Goal: Transaction & Acquisition: Purchase product/service

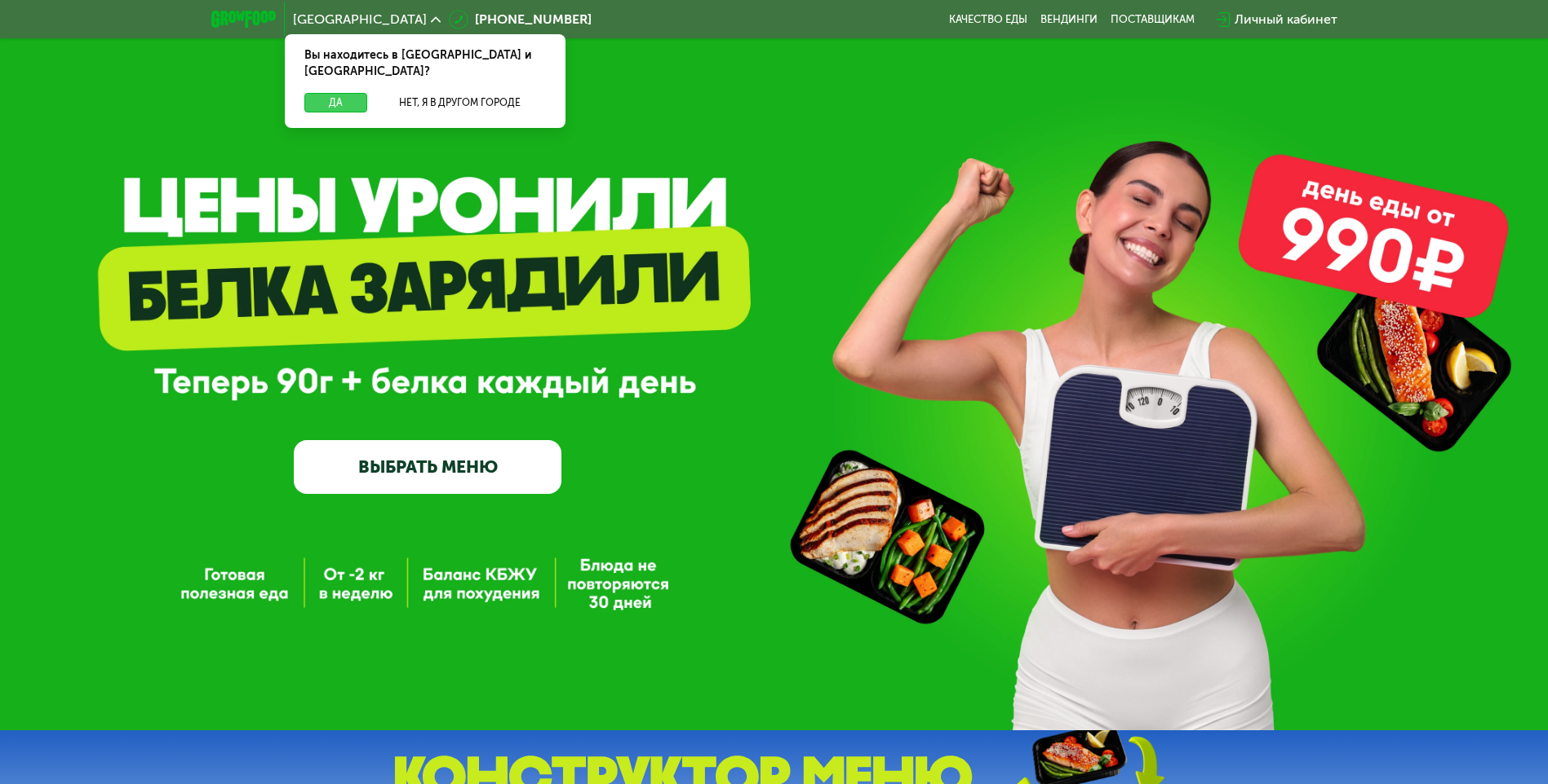
click at [331, 93] on button "Да" at bounding box center [335, 102] width 63 height 20
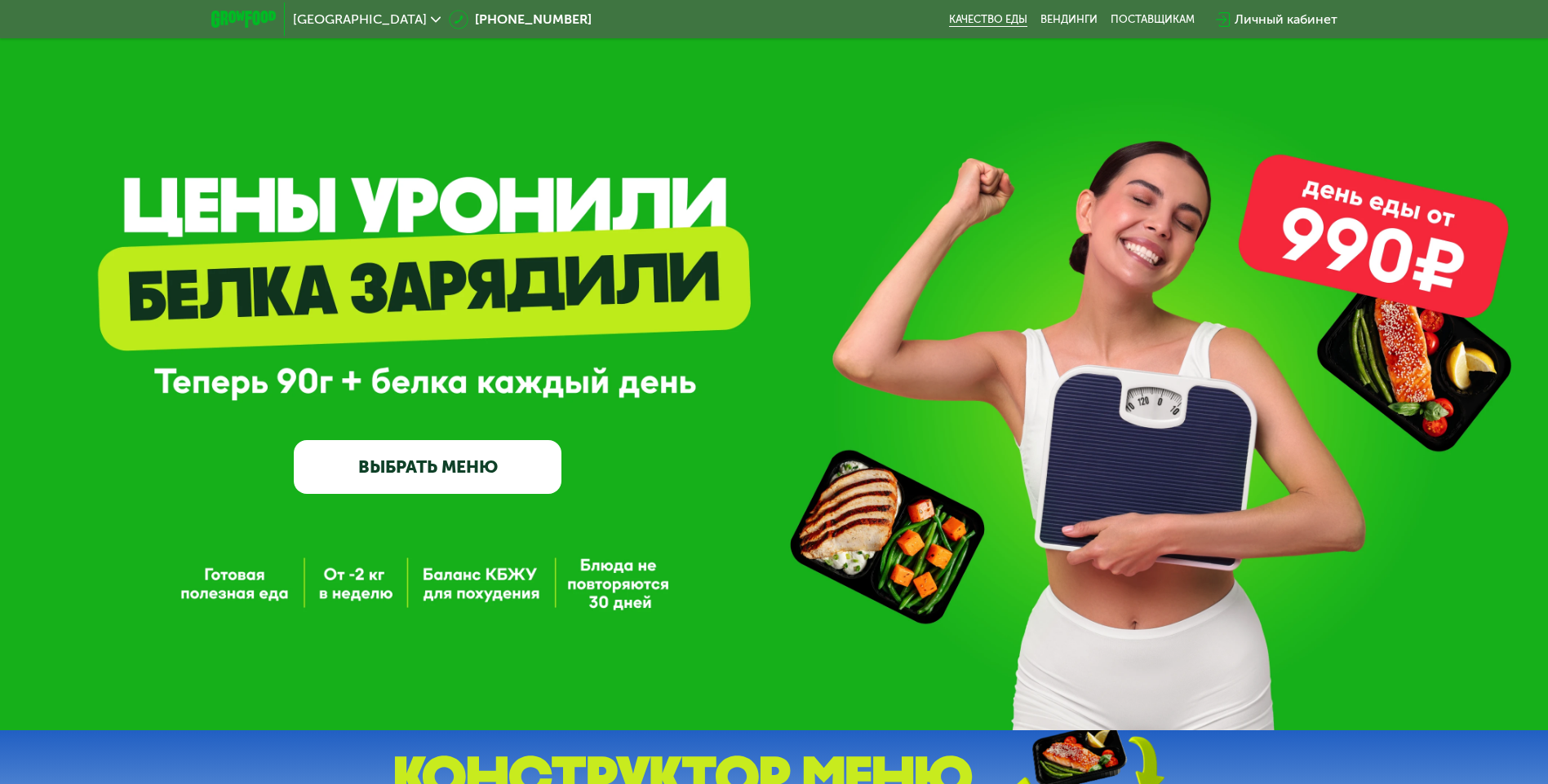
click at [990, 26] on link "Качество еды" at bounding box center [988, 20] width 79 height 13
click at [428, 468] on link "ВЫБРАТЬ МЕНЮ" at bounding box center [427, 467] width 267 height 54
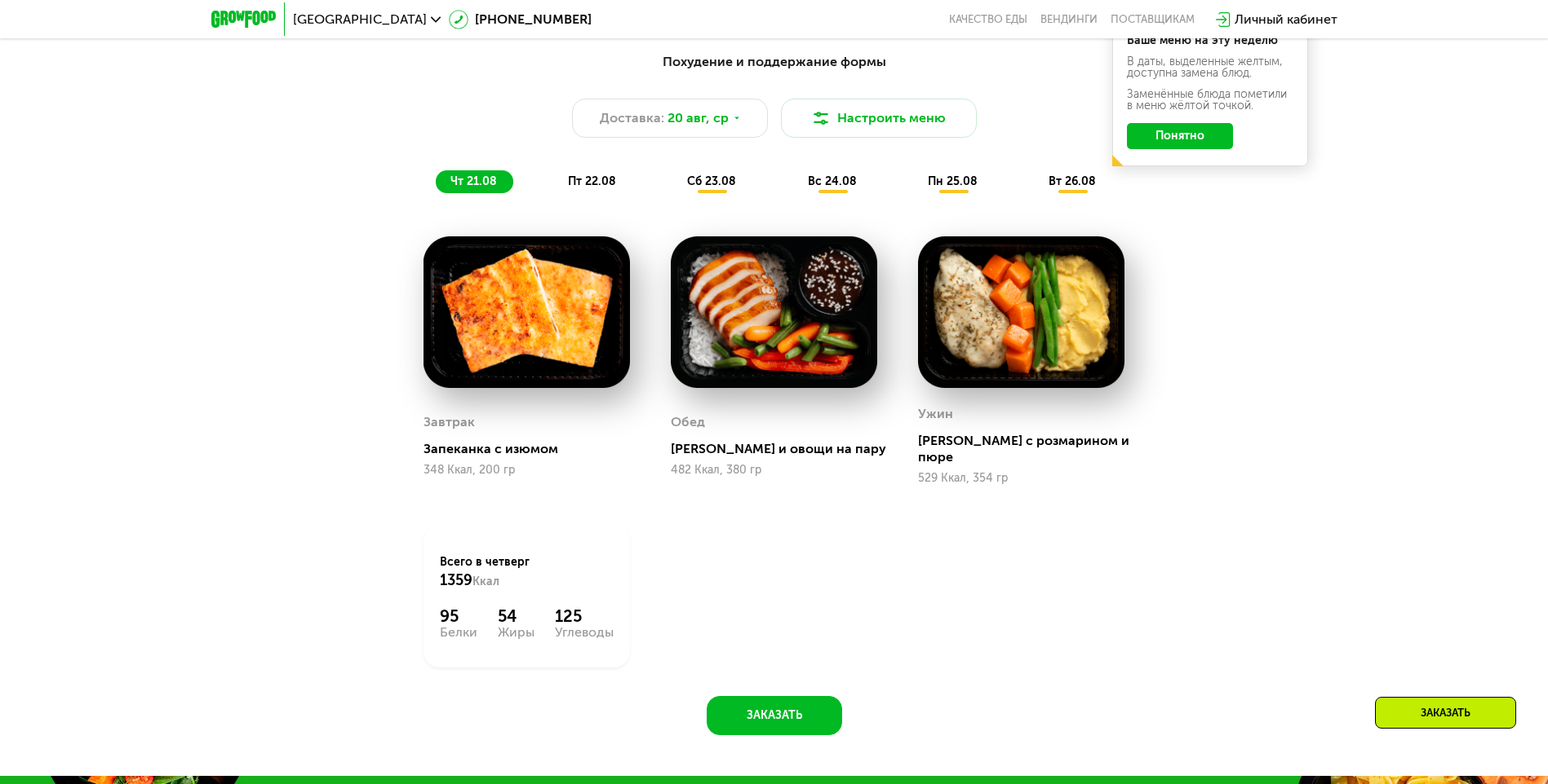
scroll to position [878, 0]
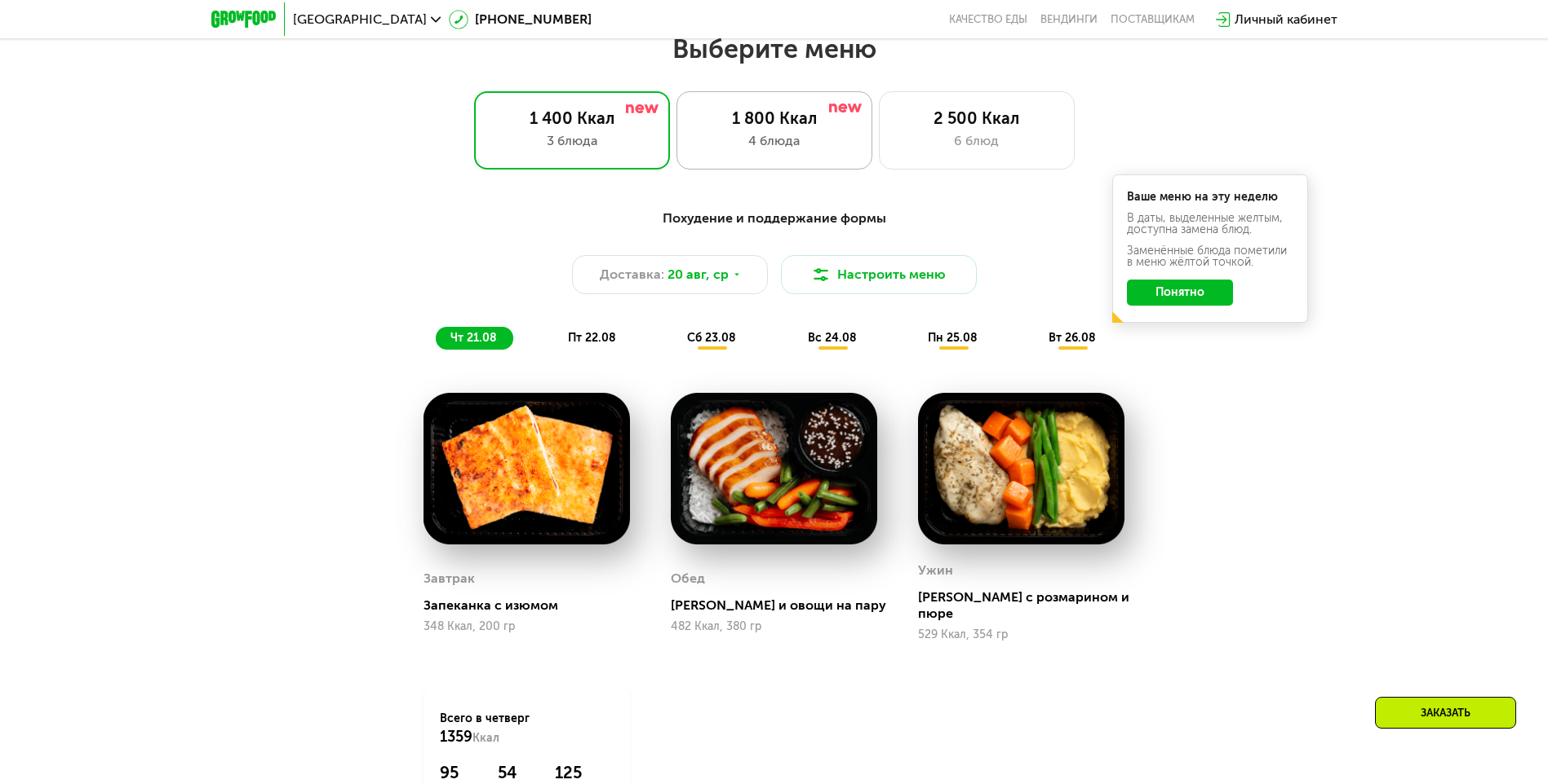
click at [766, 122] on div "1 800 Ккал" at bounding box center [774, 118] width 162 height 20
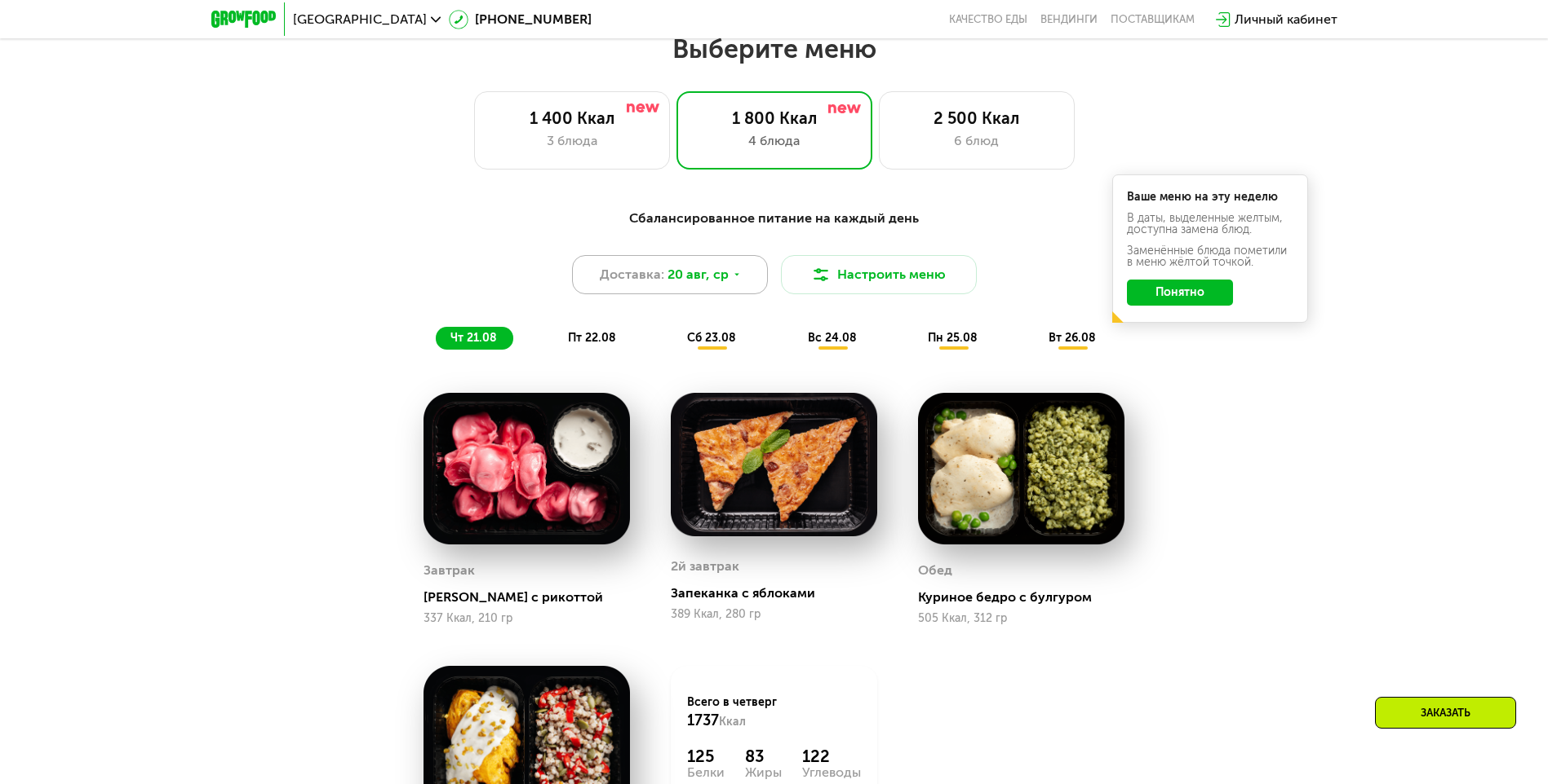
click at [732, 279] on icon at bounding box center [736, 275] width 9 height 9
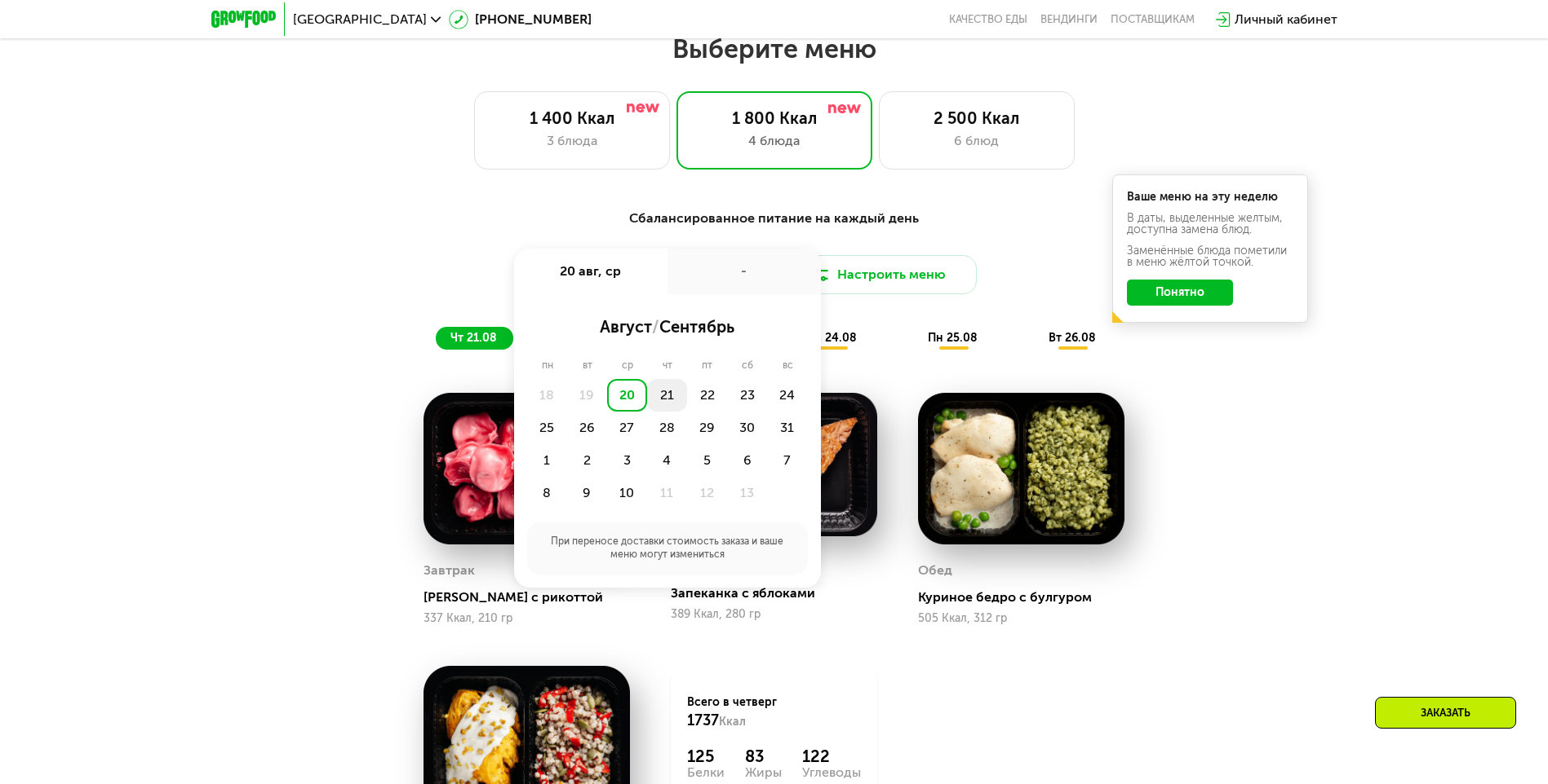
click at [687, 402] on div "21" at bounding box center [707, 395] width 40 height 32
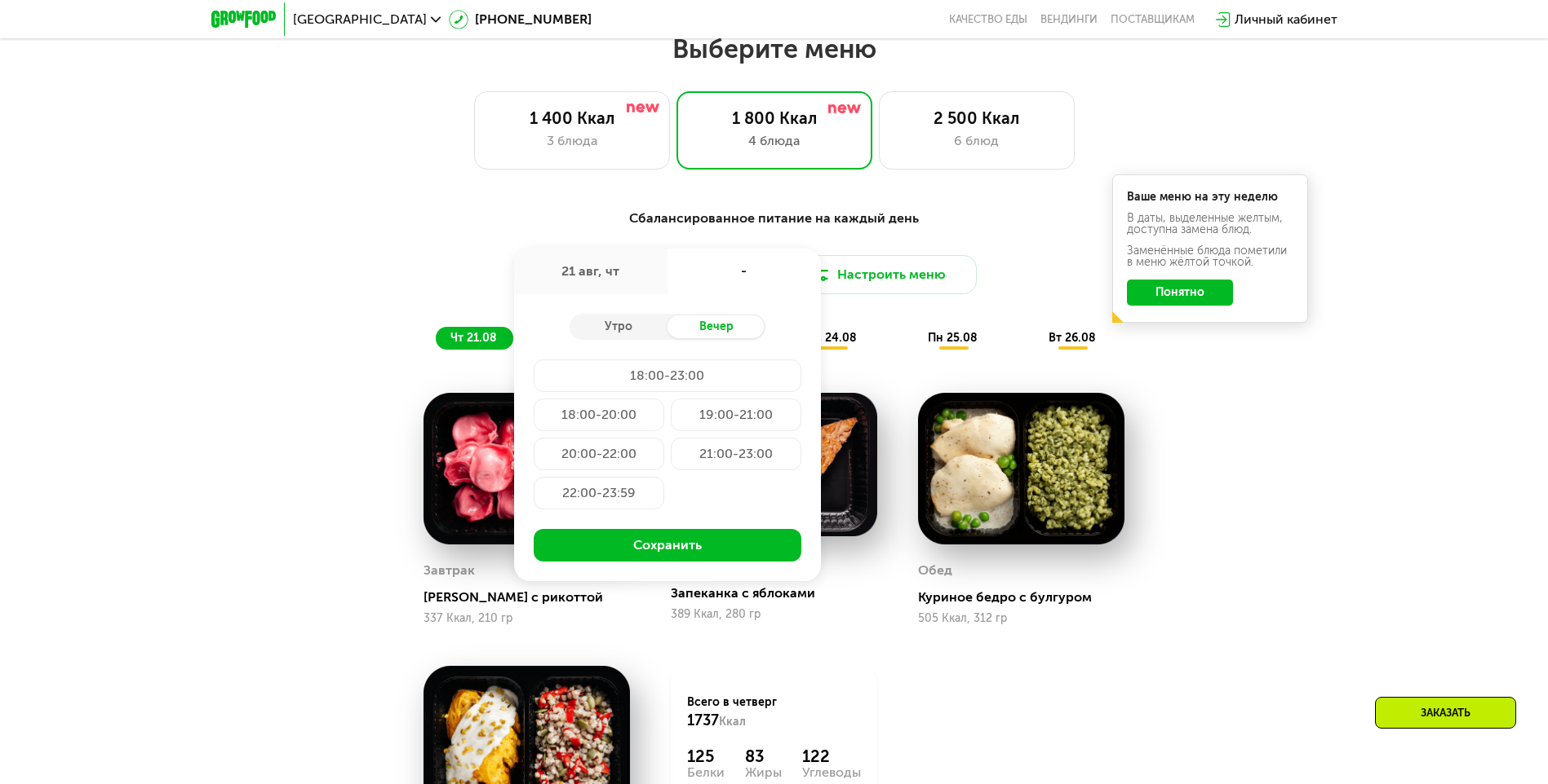
click at [1293, 407] on div "Сбалансированное питание на каждый день Доставка: [DATE] авг, чт - Утро Вечер 1…" at bounding box center [774, 597] width 1548 height 822
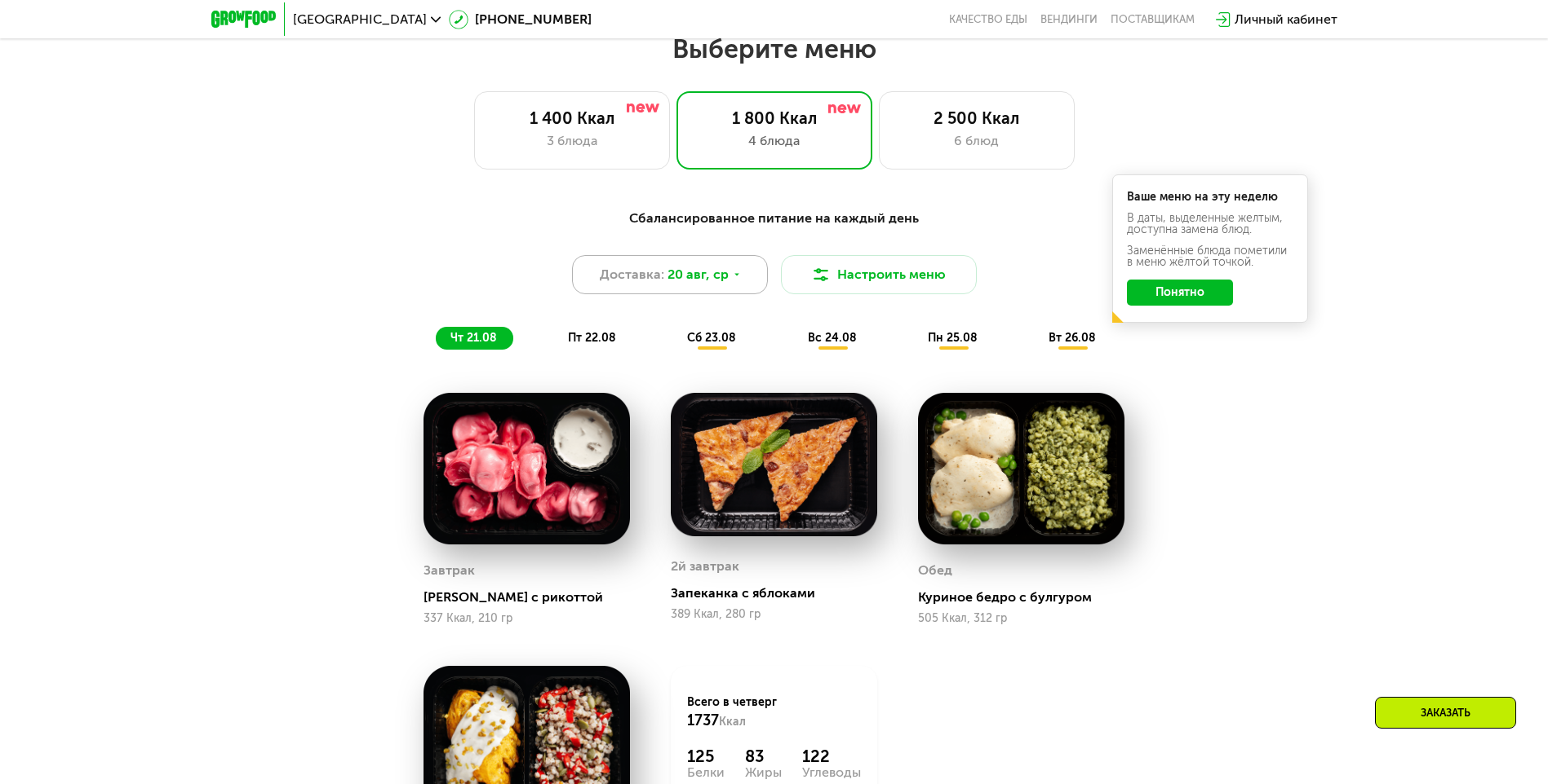
click at [734, 277] on icon at bounding box center [736, 275] width 9 height 9
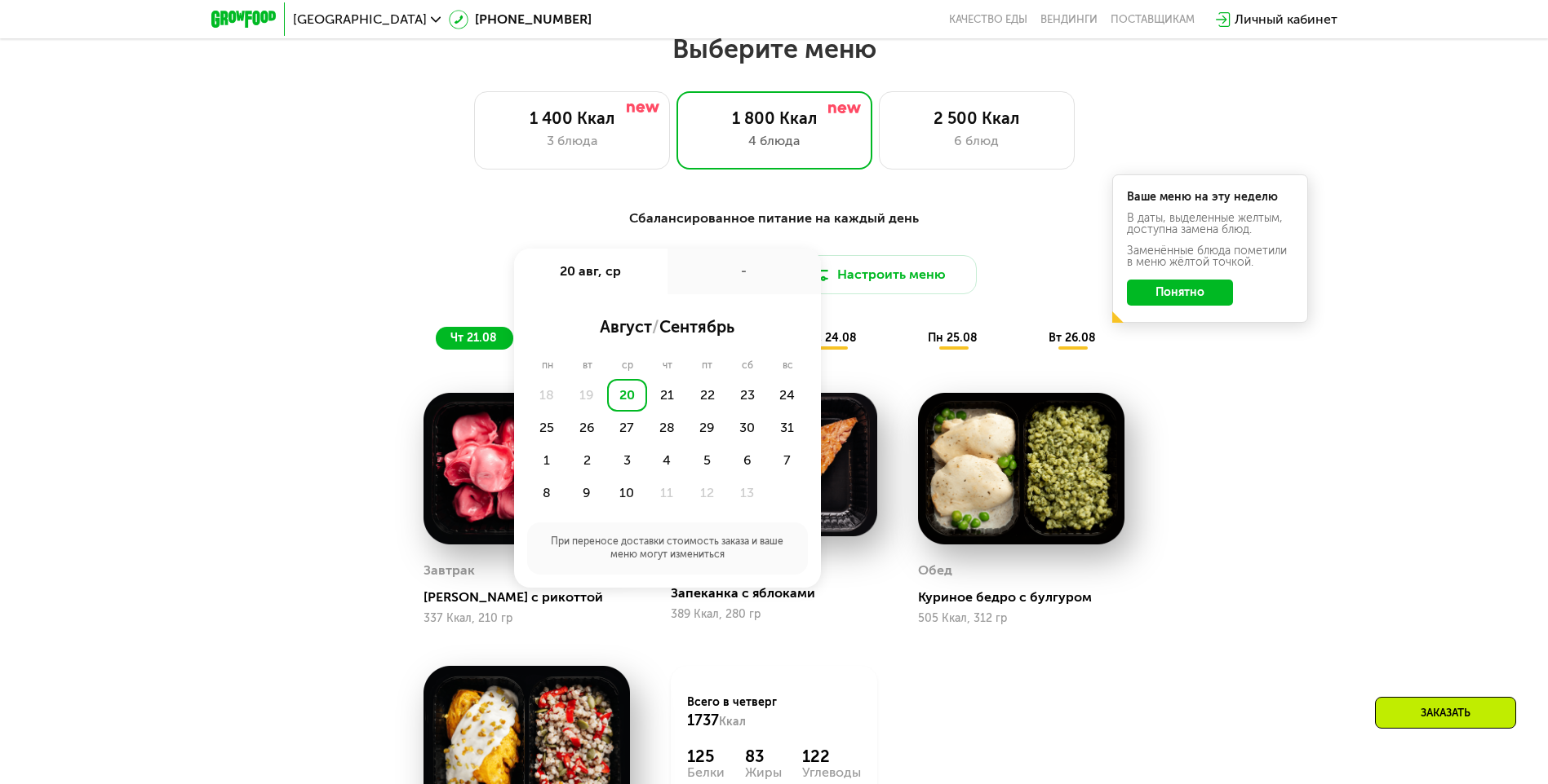
click at [621, 399] on div "20" at bounding box center [627, 395] width 40 height 32
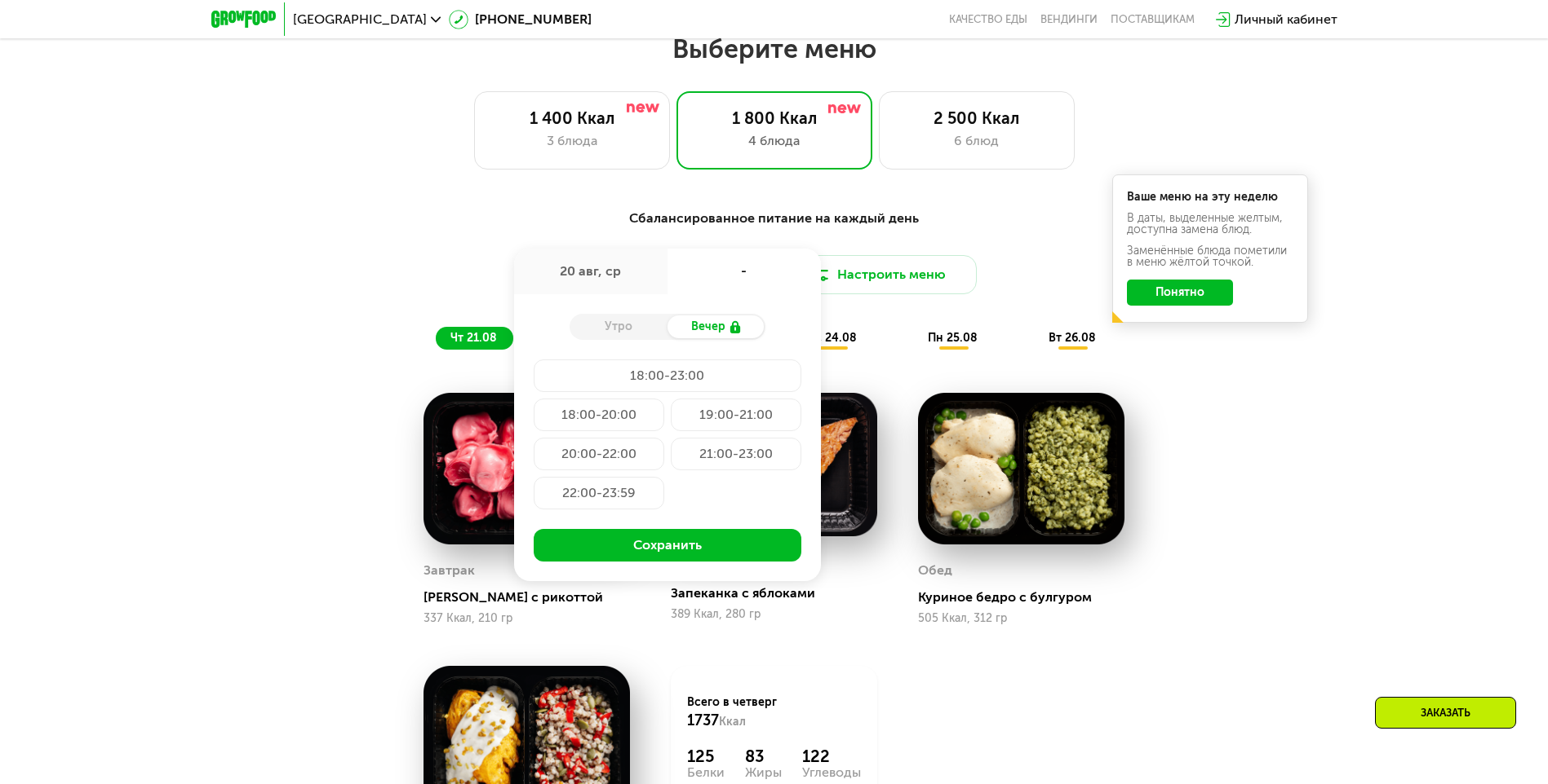
click at [671, 419] on div "18:00-20:00" at bounding box center [736, 415] width 131 height 32
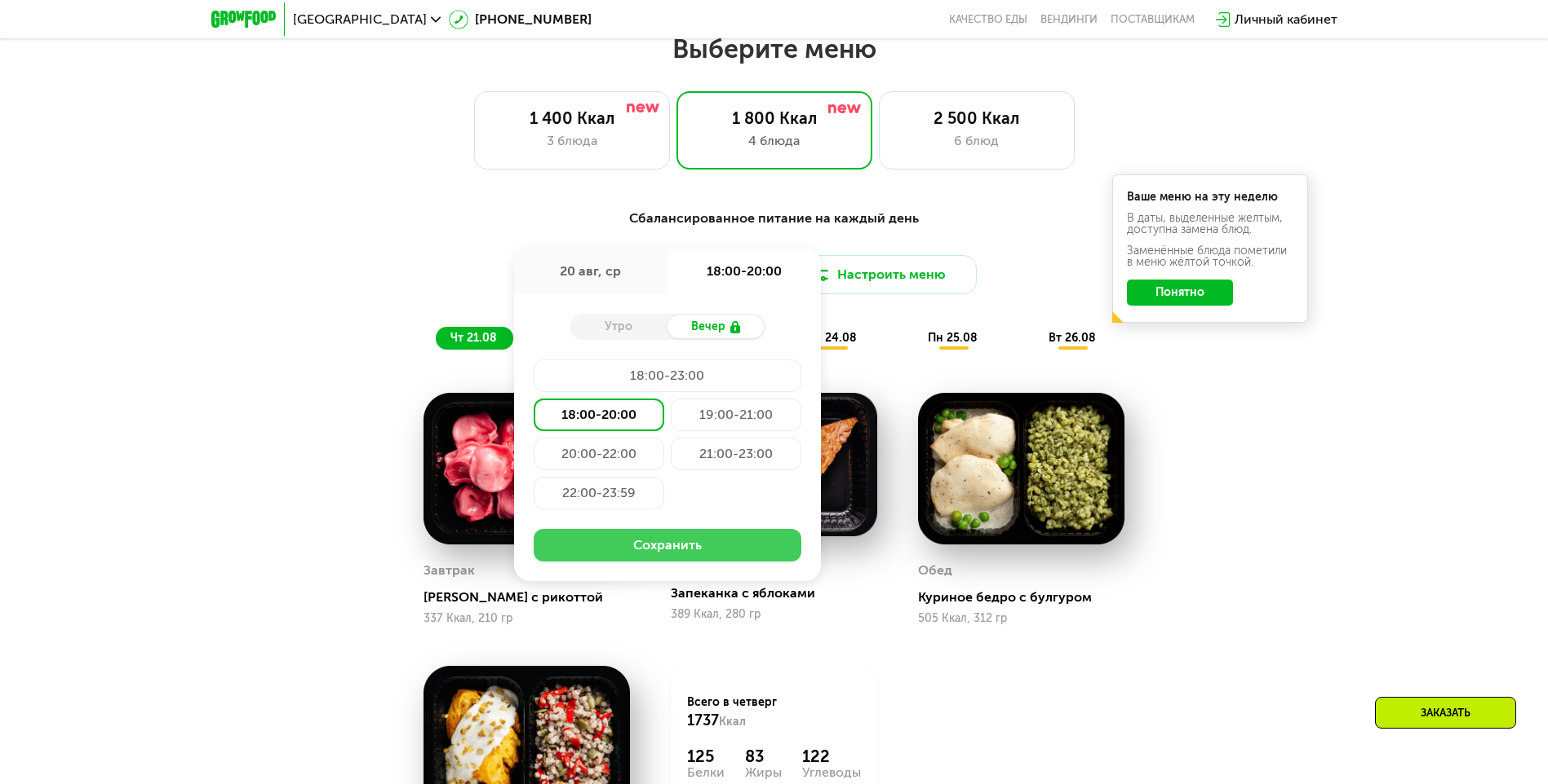
click at [685, 557] on button "Сохранить" at bounding box center [667, 545] width 267 height 32
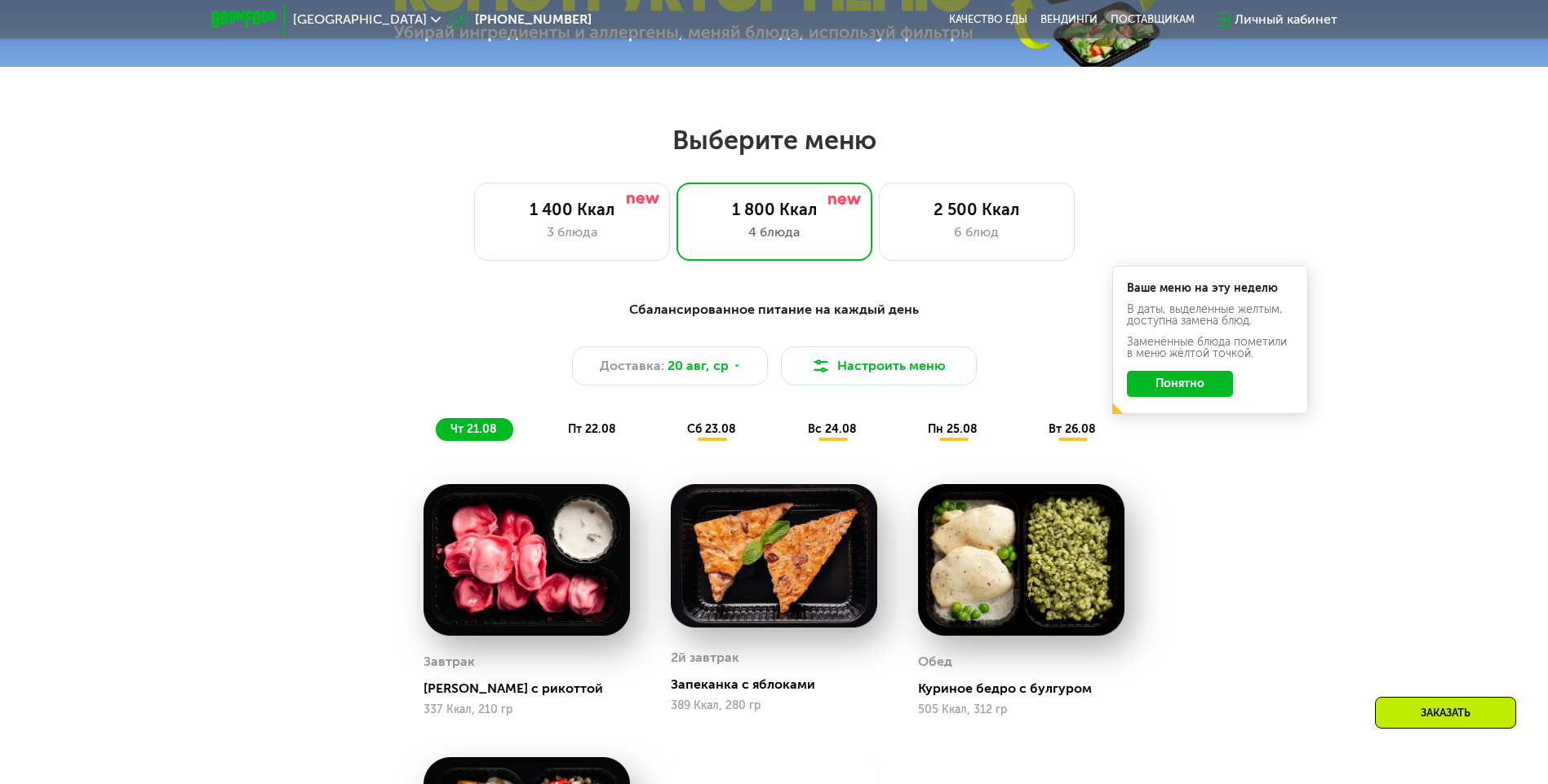
scroll to position [796, 0]
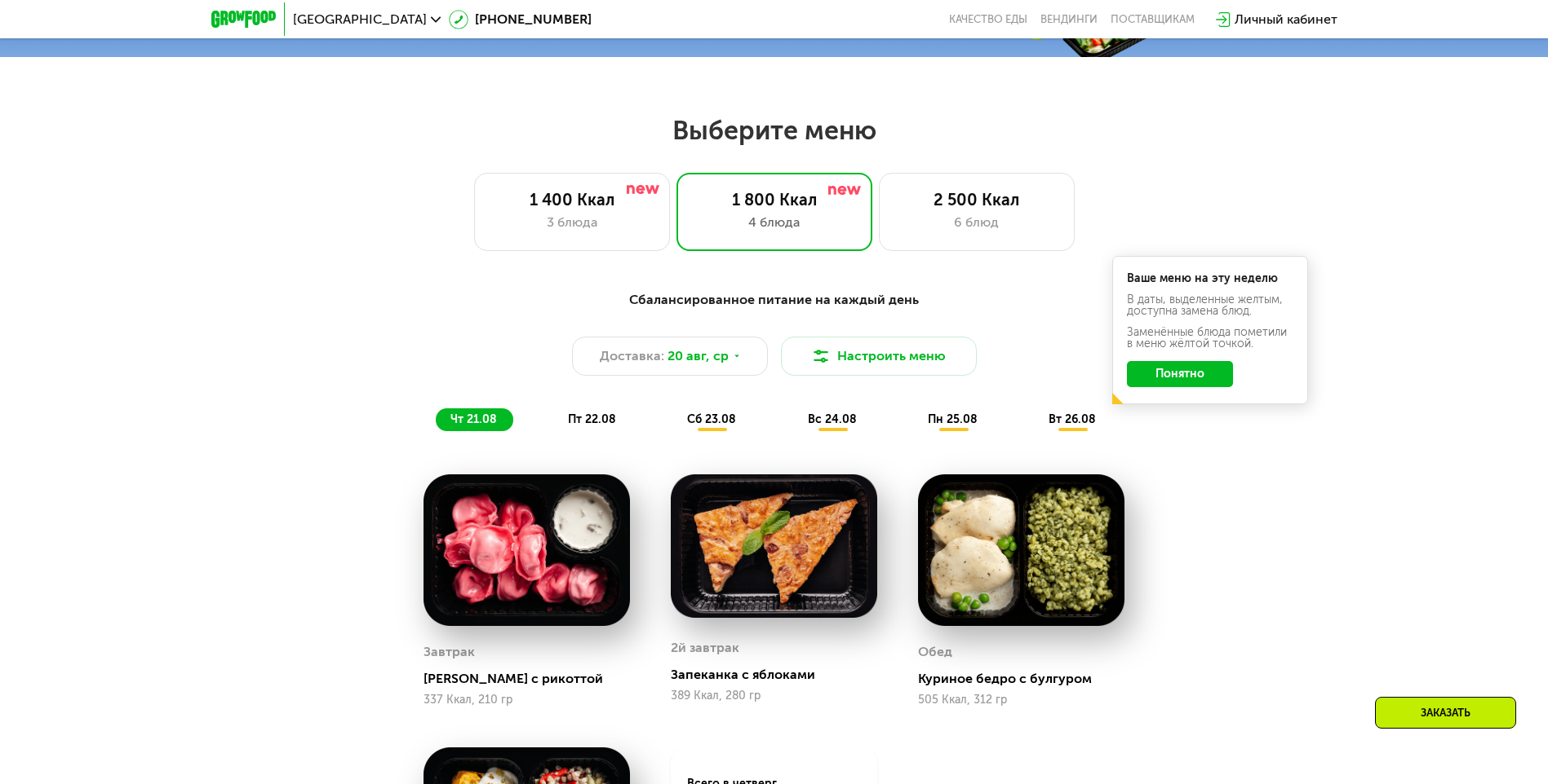
click at [1157, 384] on button "Понятно" at bounding box center [1179, 375] width 106 height 27
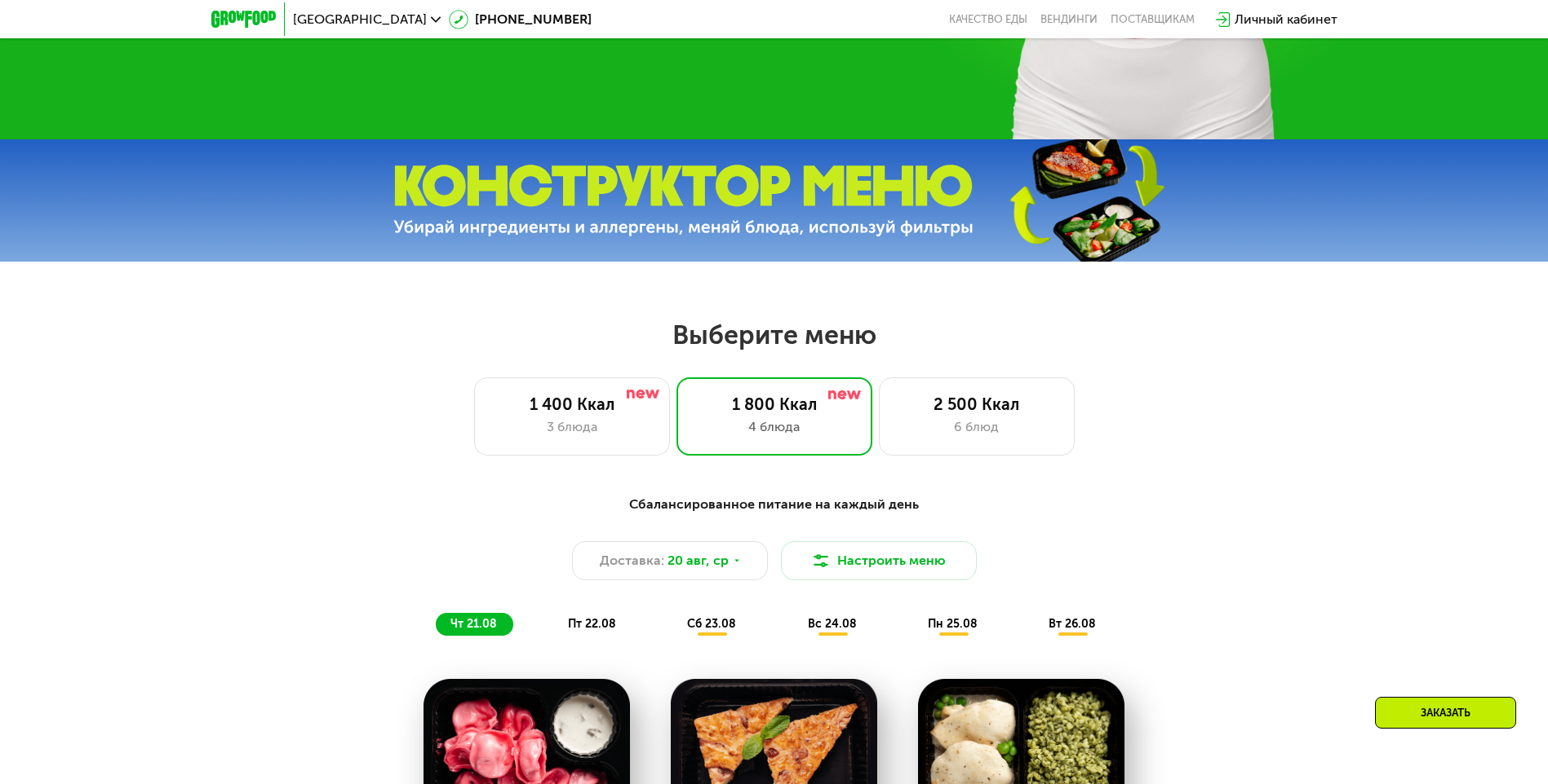
scroll to position [571, 0]
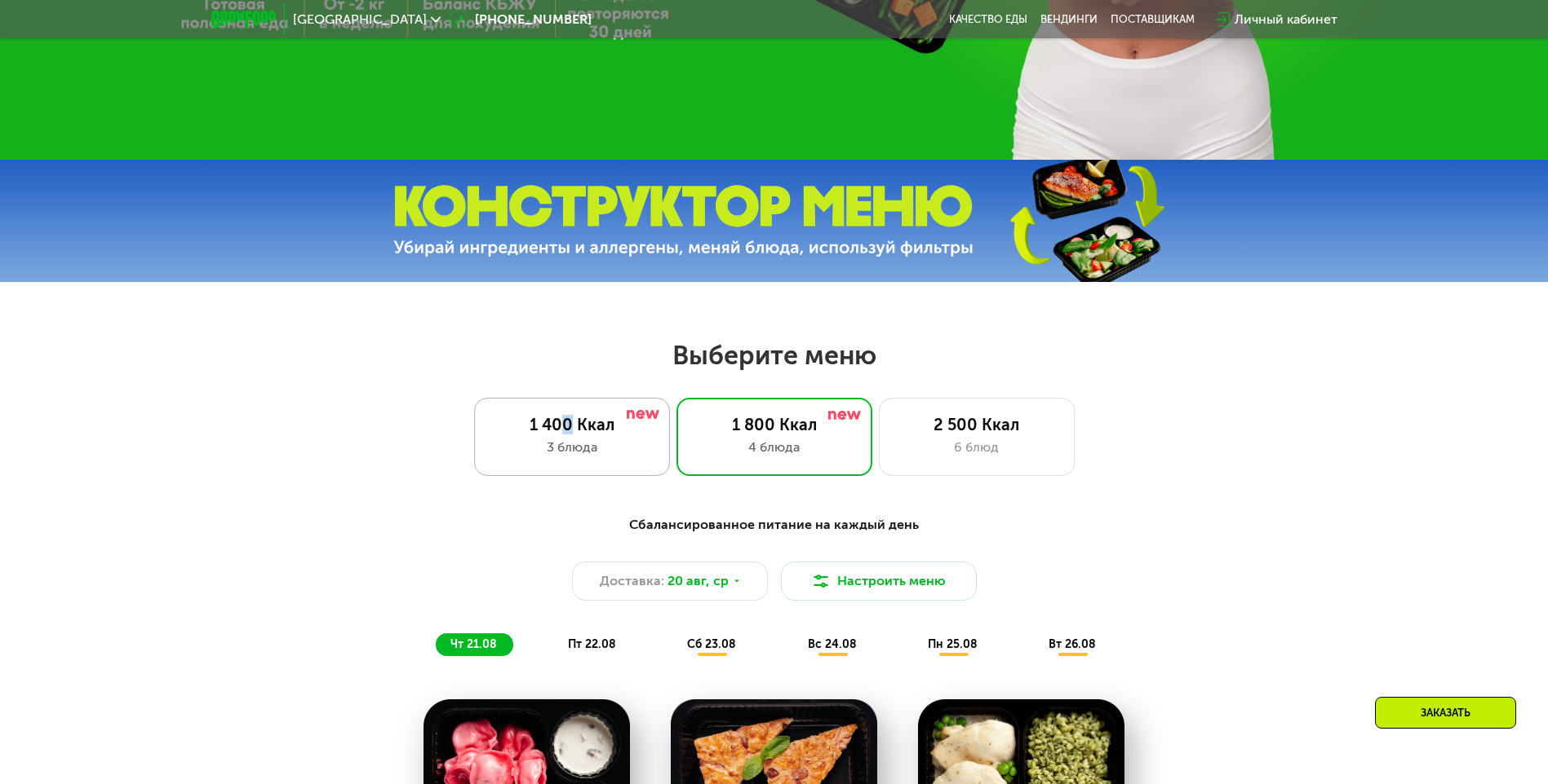
click at [567, 433] on div "1 400 Ккал" at bounding box center [571, 424] width 162 height 20
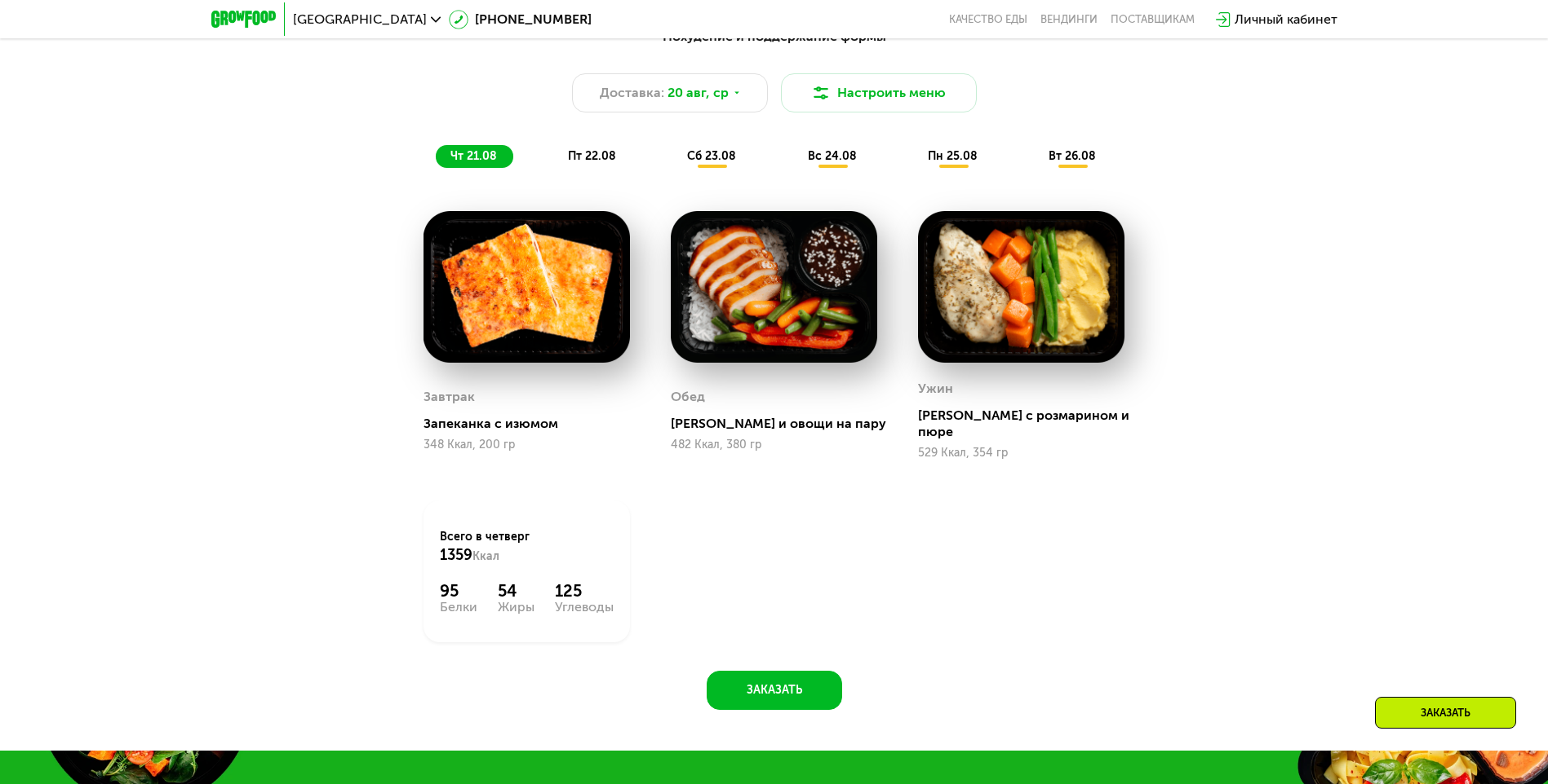
scroll to position [1060, 0]
click at [773, 683] on button "Заказать" at bounding box center [774, 689] width 135 height 39
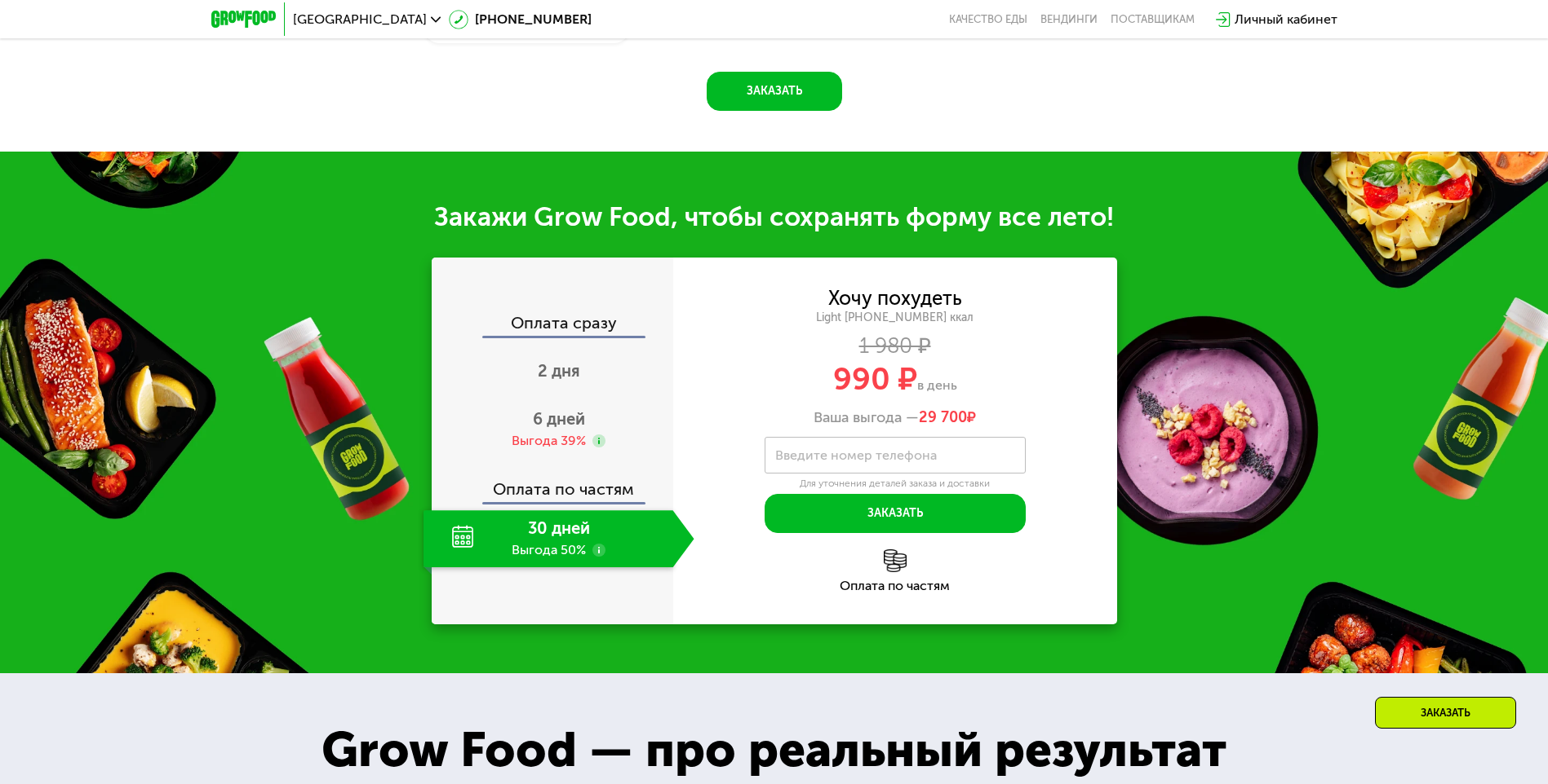
scroll to position [1800, 0]
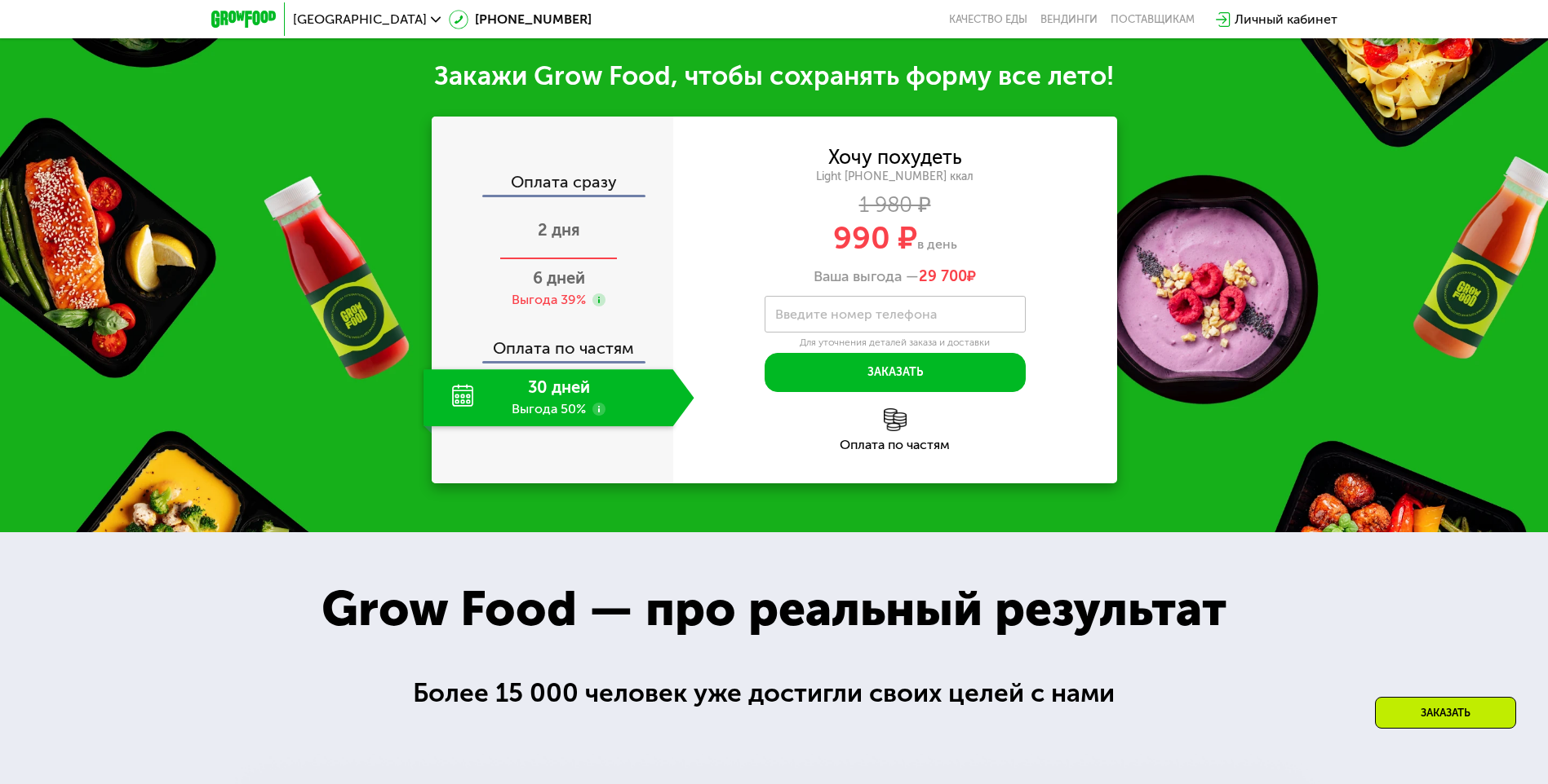
click at [567, 223] on span "2 дня" at bounding box center [559, 230] width 43 height 20
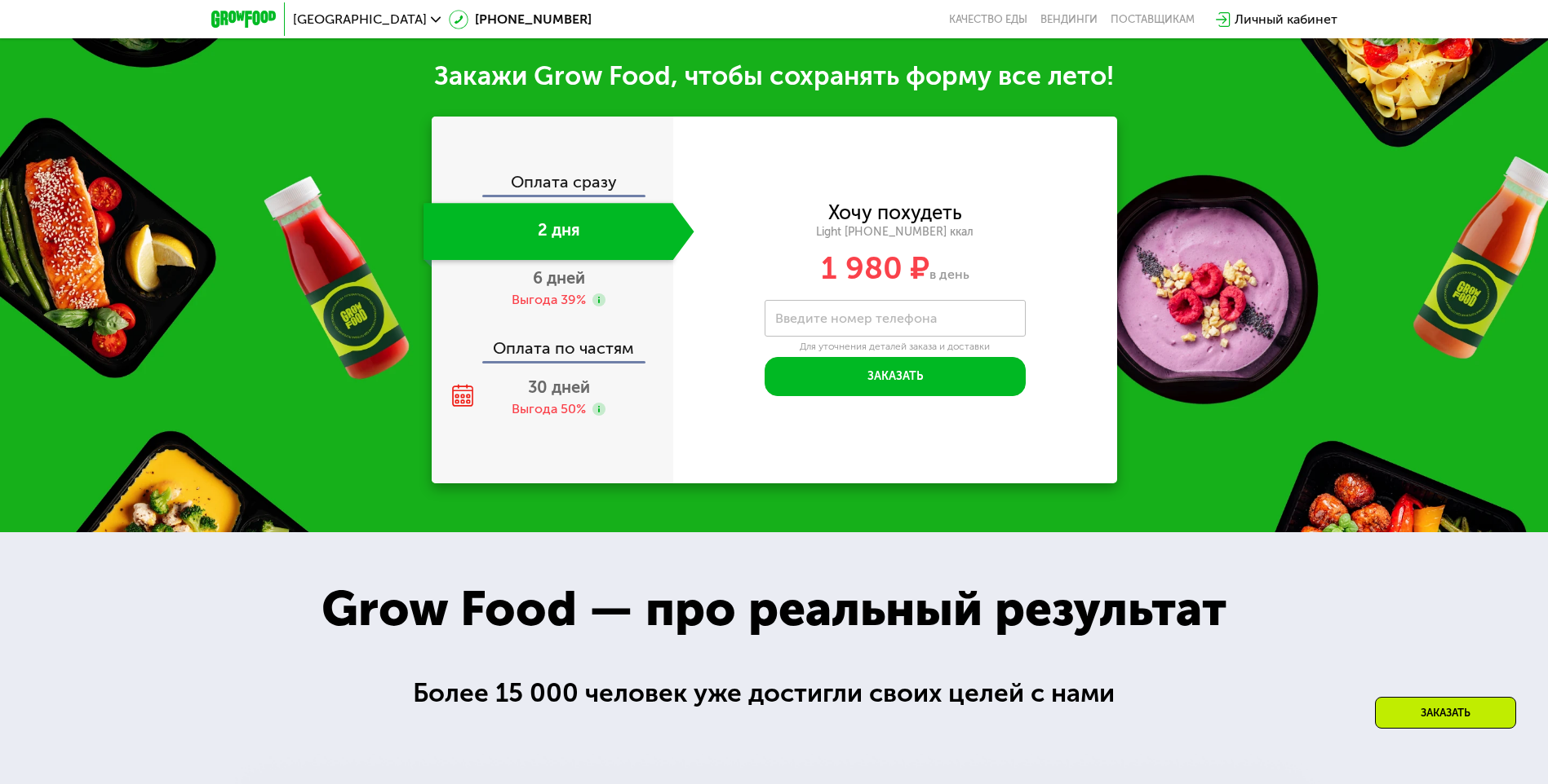
scroll to position [1612, 0]
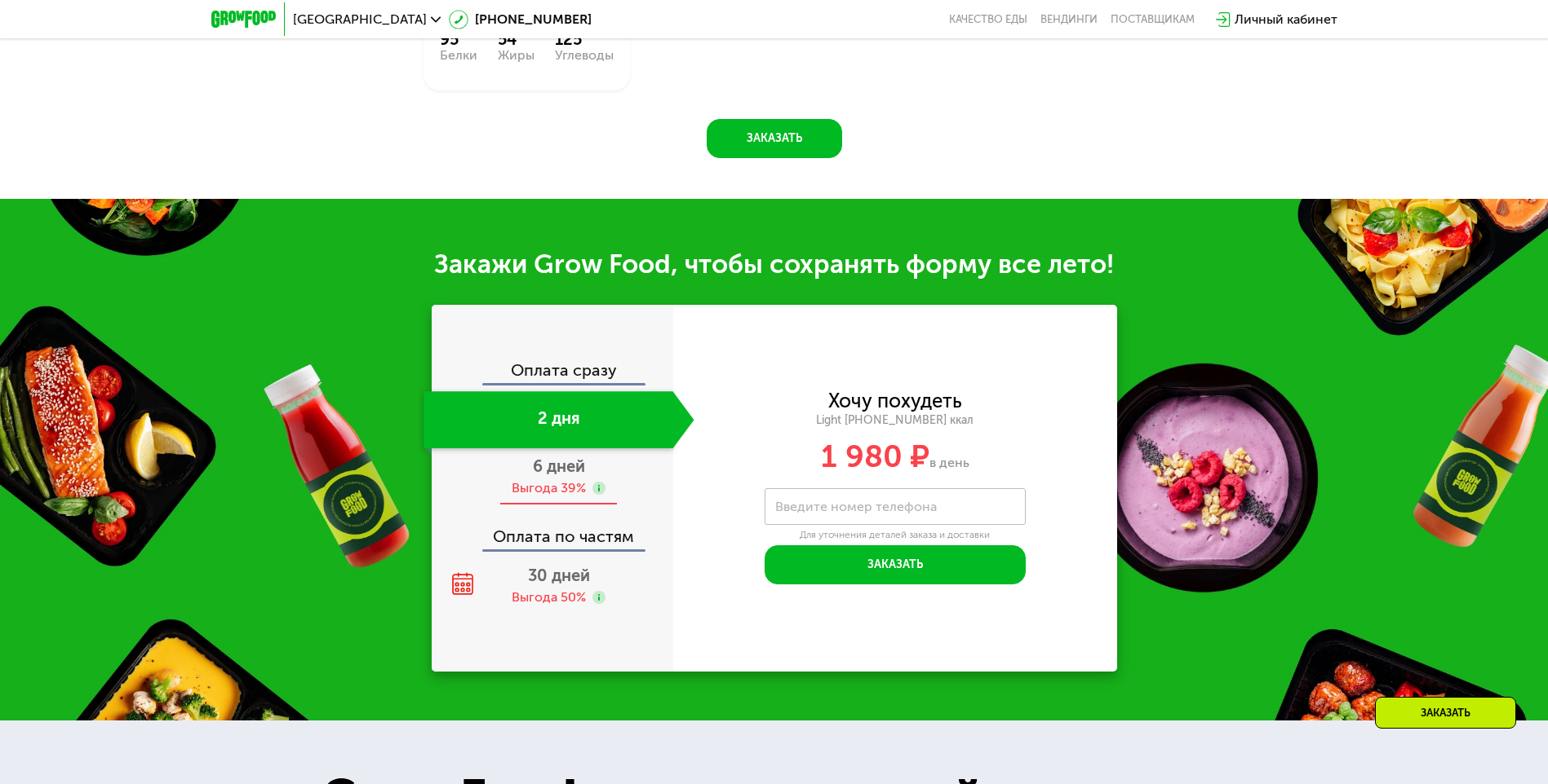
click at [549, 457] on span "6 дней" at bounding box center [558, 466] width 52 height 20
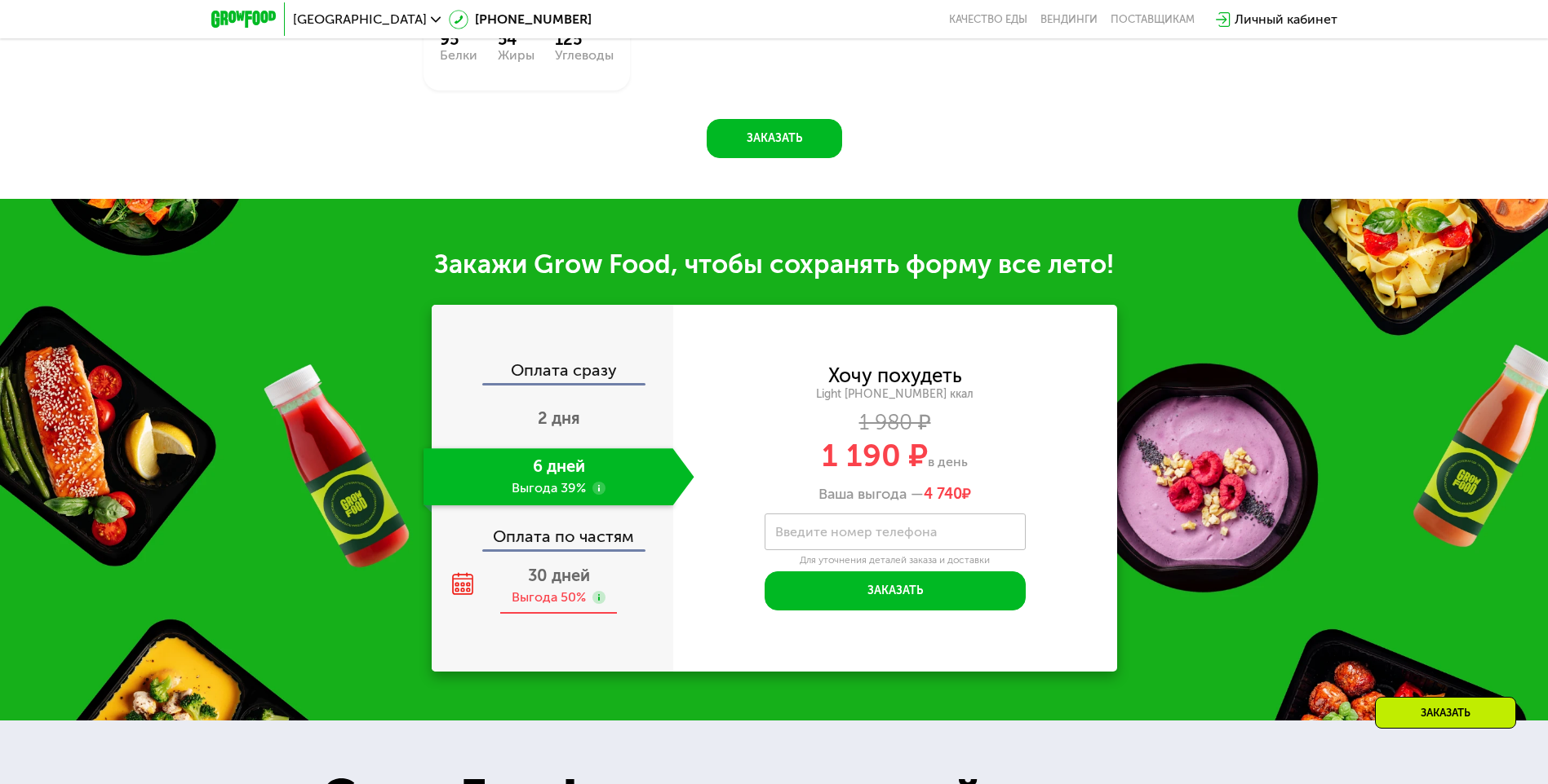
click at [559, 589] on div "Выгода 50%" at bounding box center [549, 597] width 74 height 18
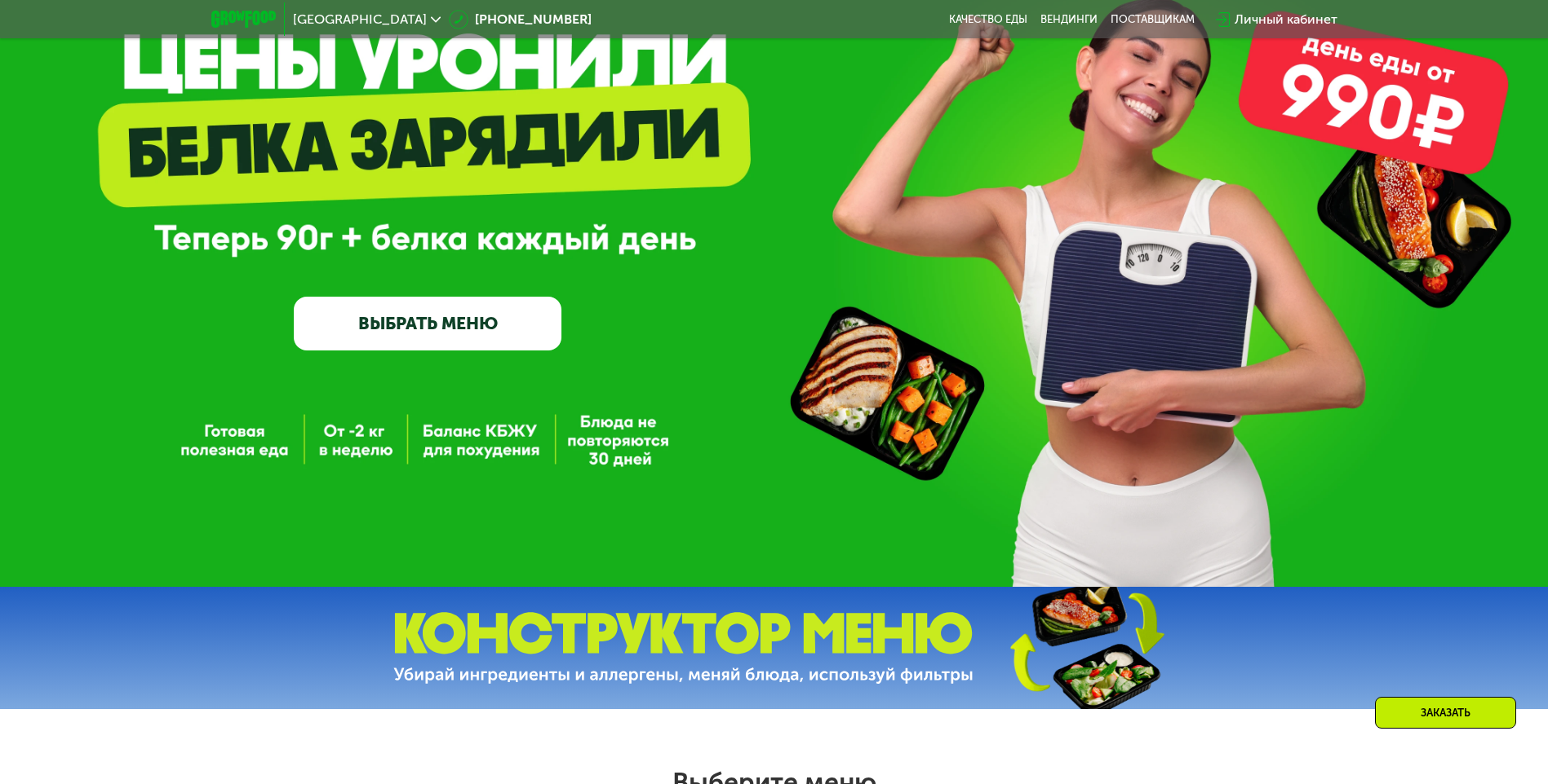
scroll to position [0, 0]
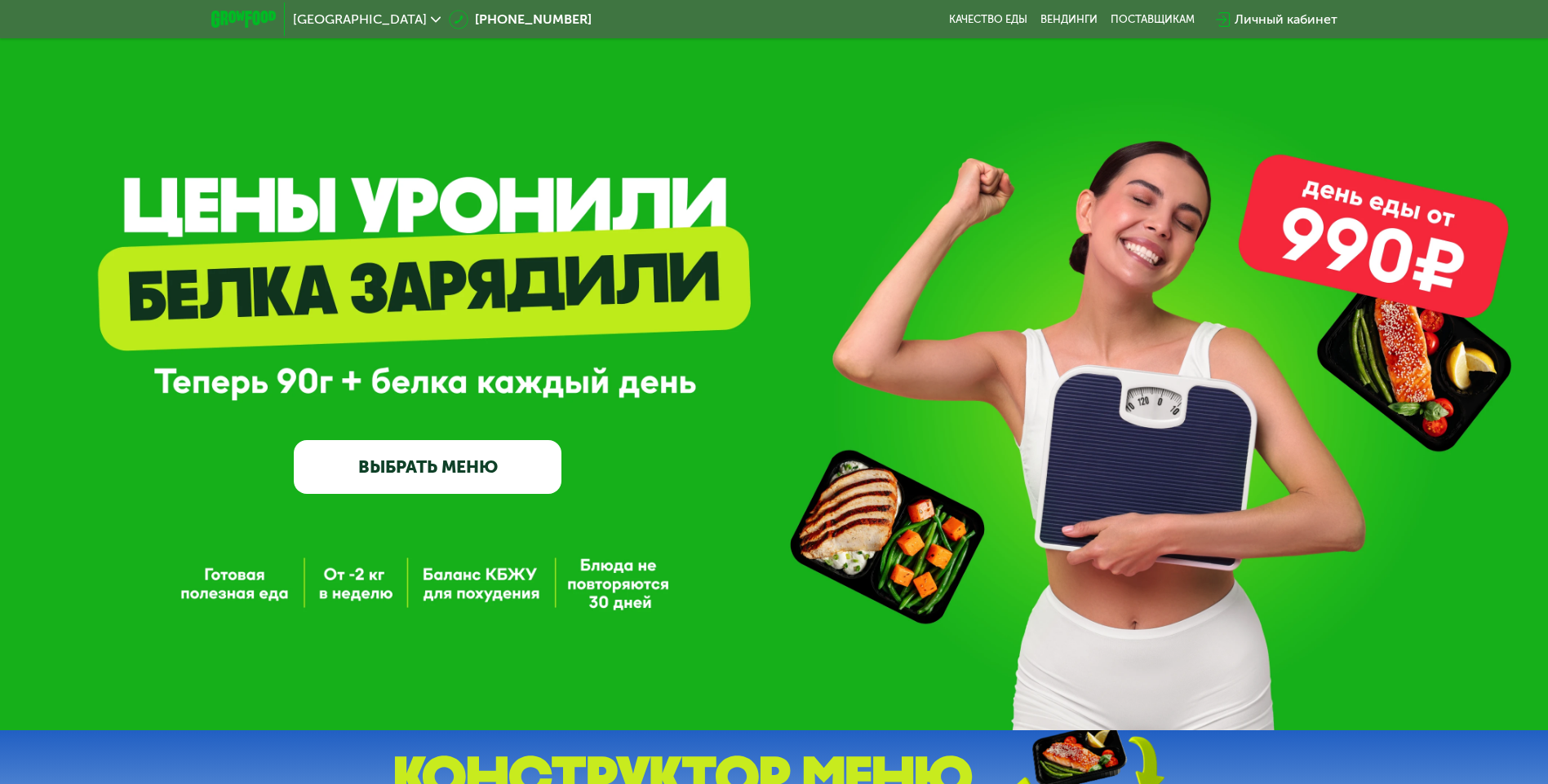
click at [1076, 10] on div "[GEOGRAPHIC_DATA] [PHONE_NUMBER] Качество еды [PERSON_NAME] поставщикам Личный …" at bounding box center [774, 20] width 1143 height 36
click at [1075, 17] on link "Вендинги" at bounding box center [1069, 20] width 57 height 13
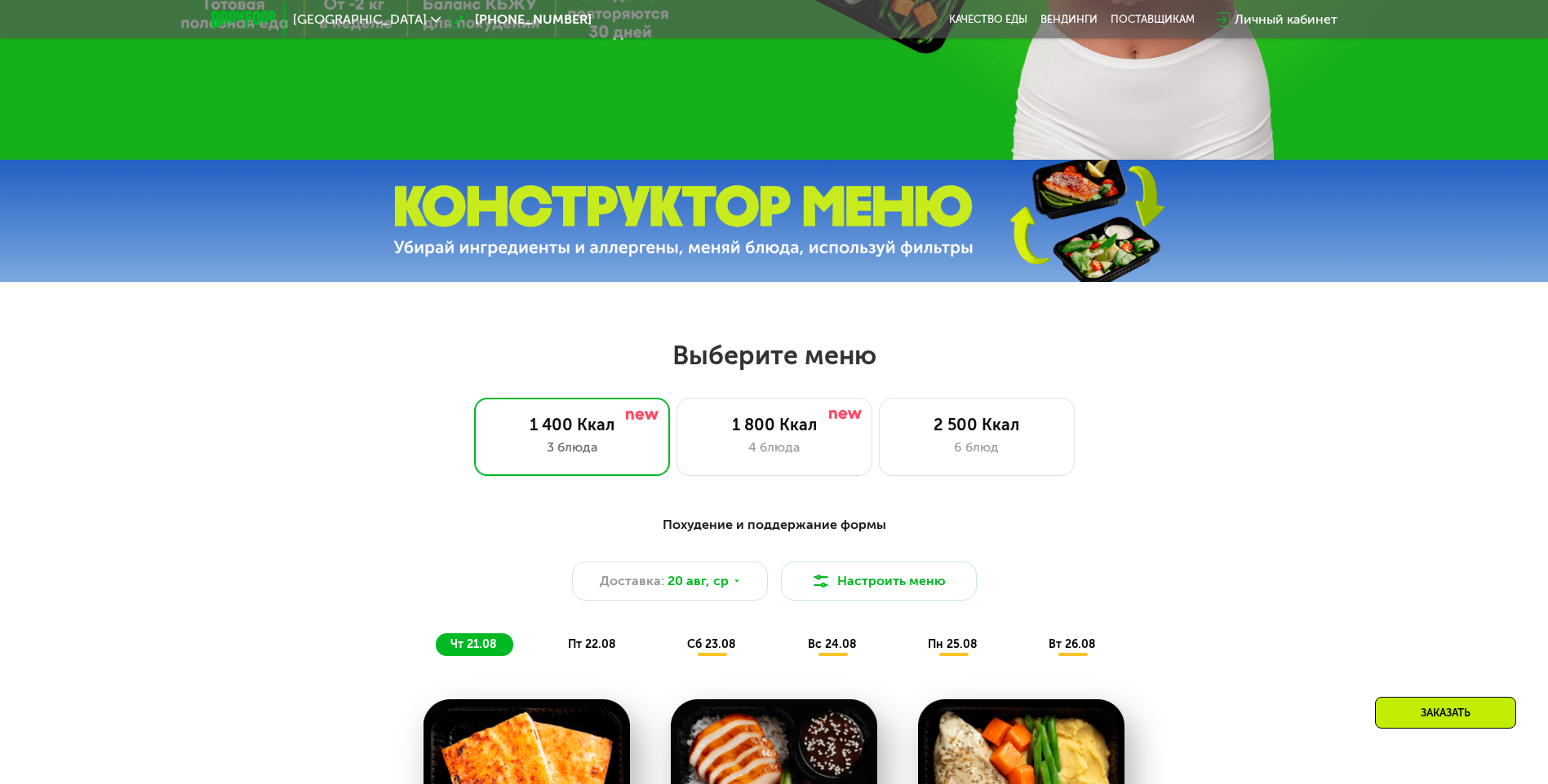
scroll to position [815, 0]
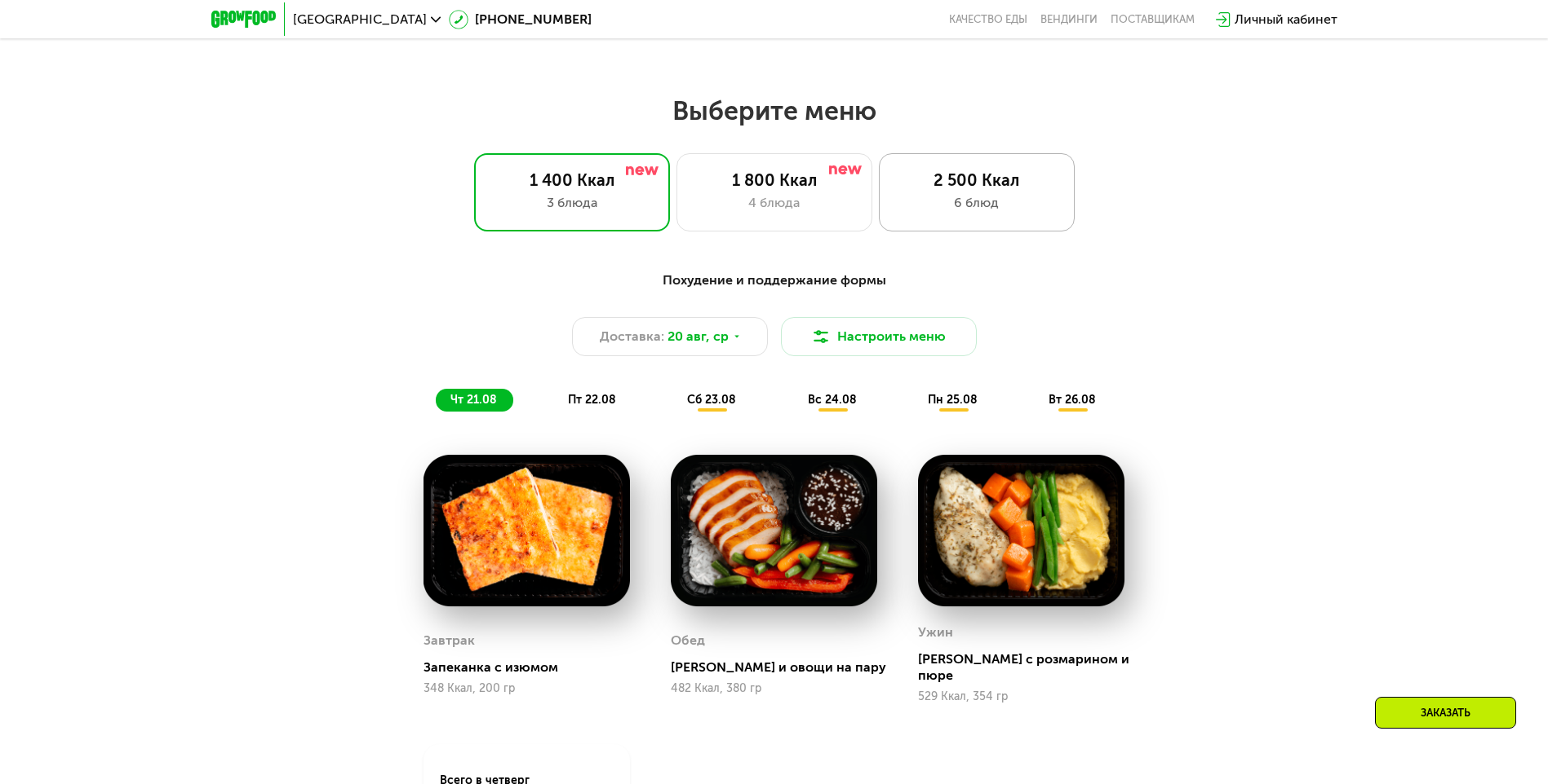
click at [994, 196] on div "2 500 Ккал 6 блюд" at bounding box center [977, 192] width 196 height 79
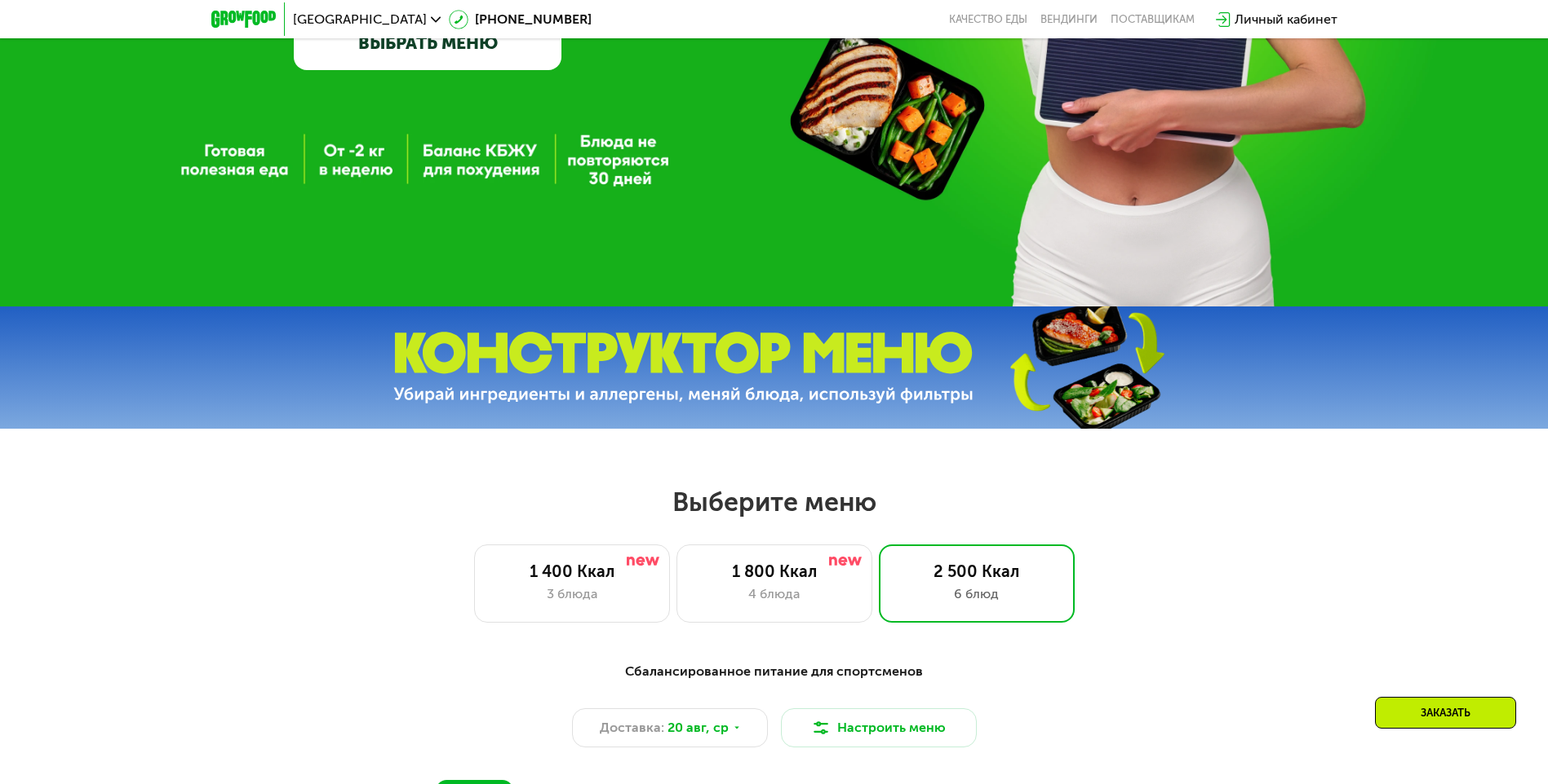
scroll to position [408, 0]
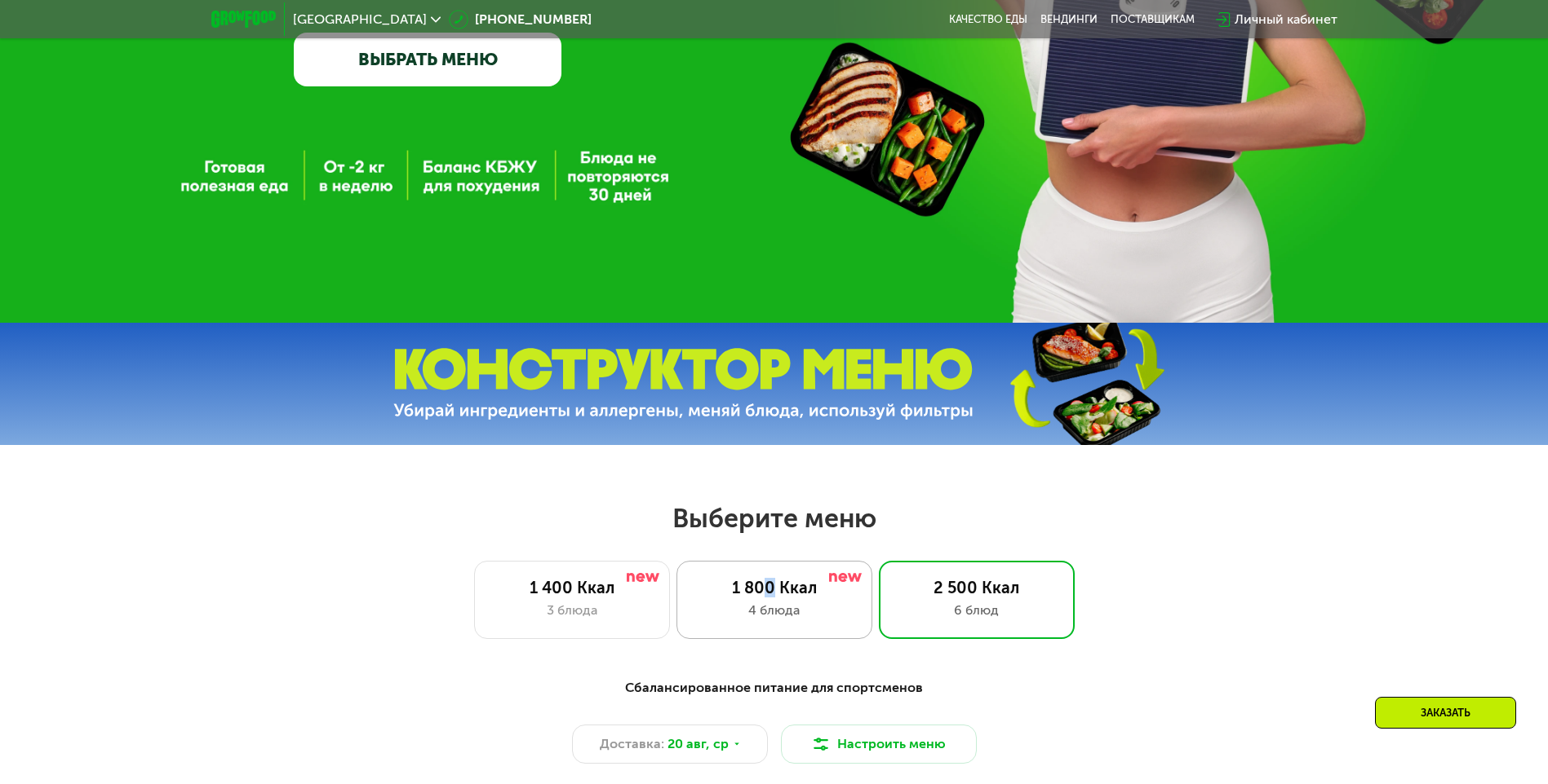
click at [770, 597] on div "1 800 Ккал" at bounding box center [774, 588] width 162 height 20
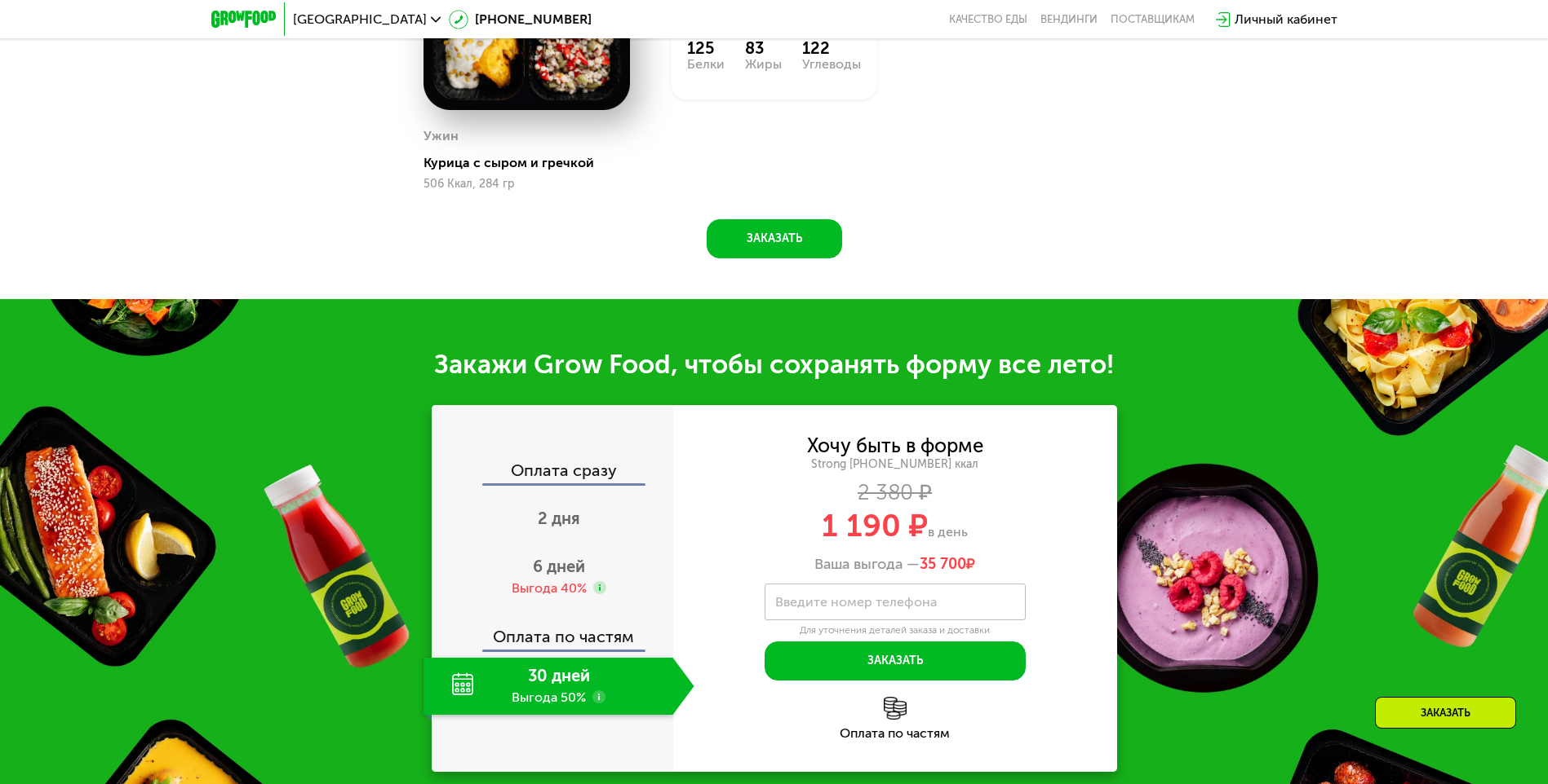
scroll to position [1630, 0]
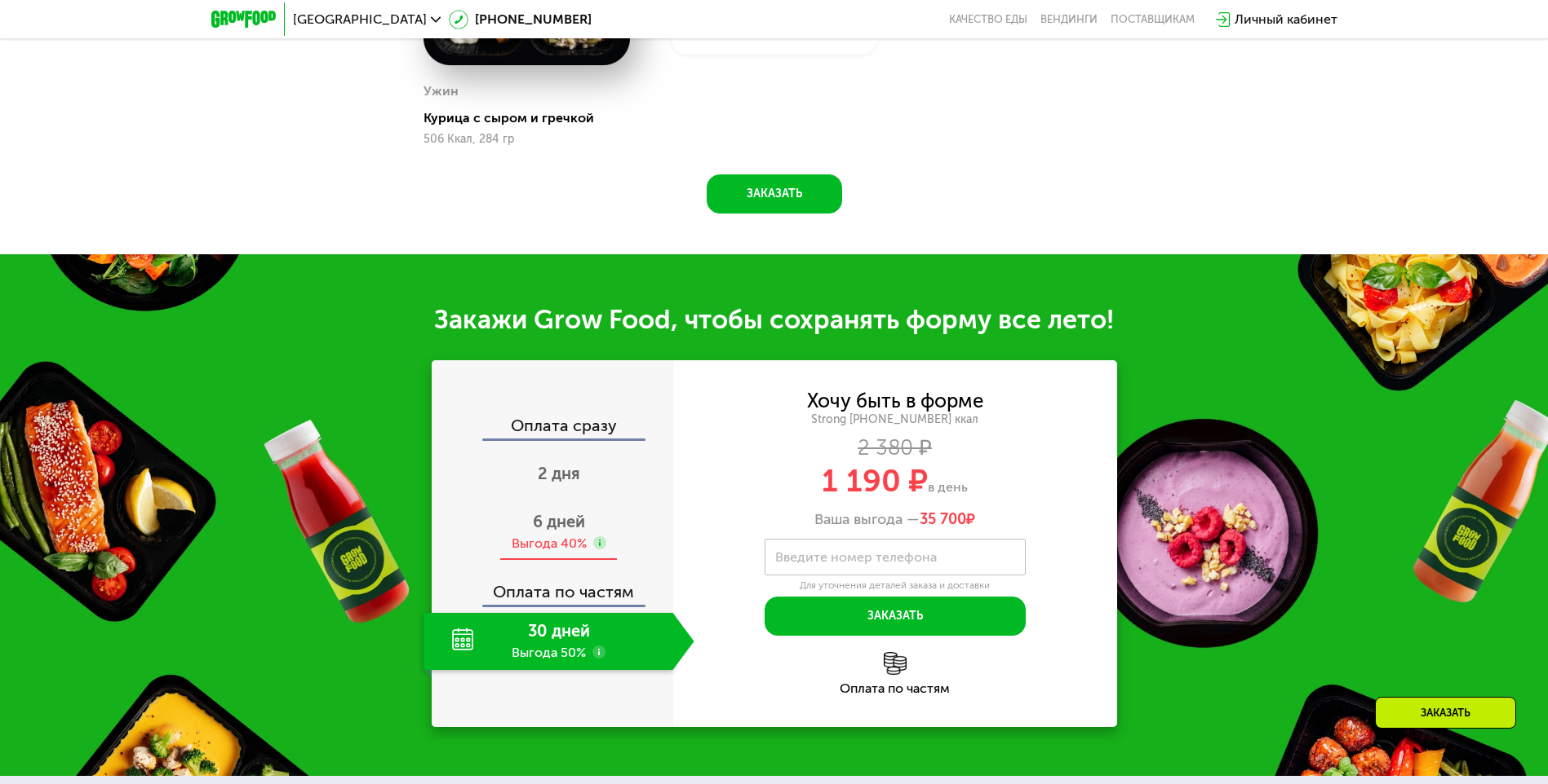
click at [563, 528] on span "6 дней" at bounding box center [558, 522] width 52 height 20
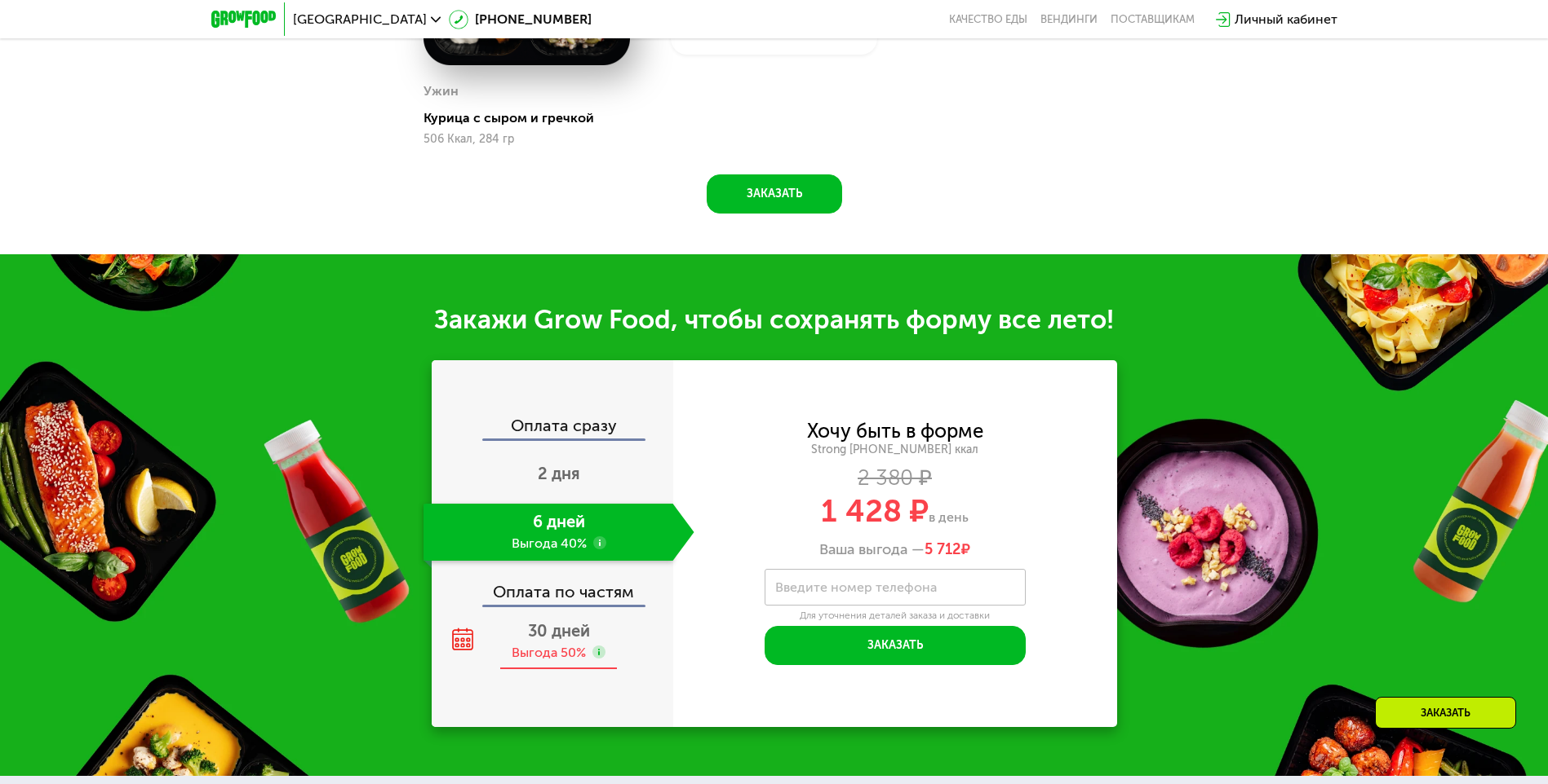
click at [554, 641] on span "30 дней" at bounding box center [558, 631] width 62 height 20
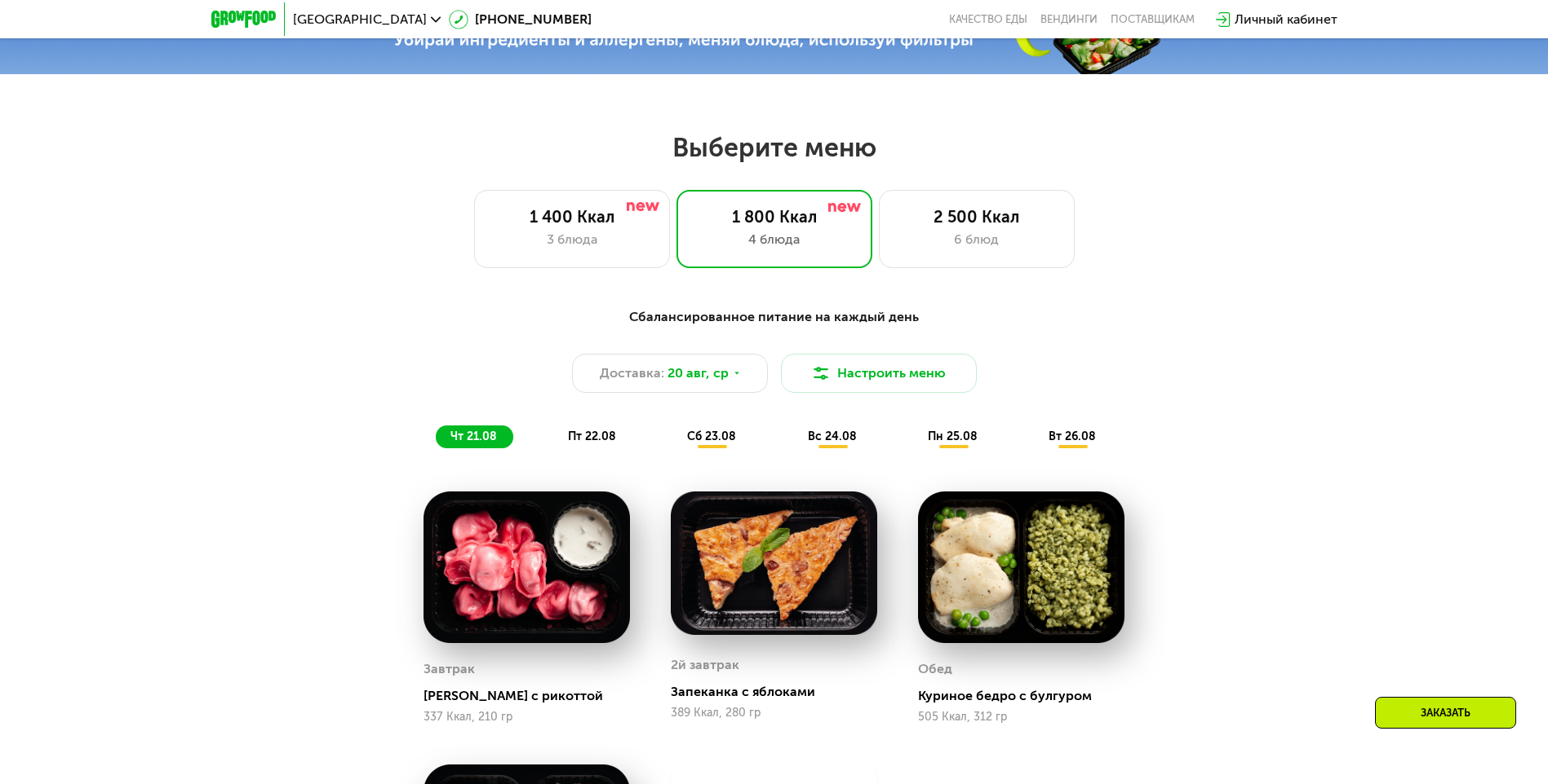
scroll to position [652, 0]
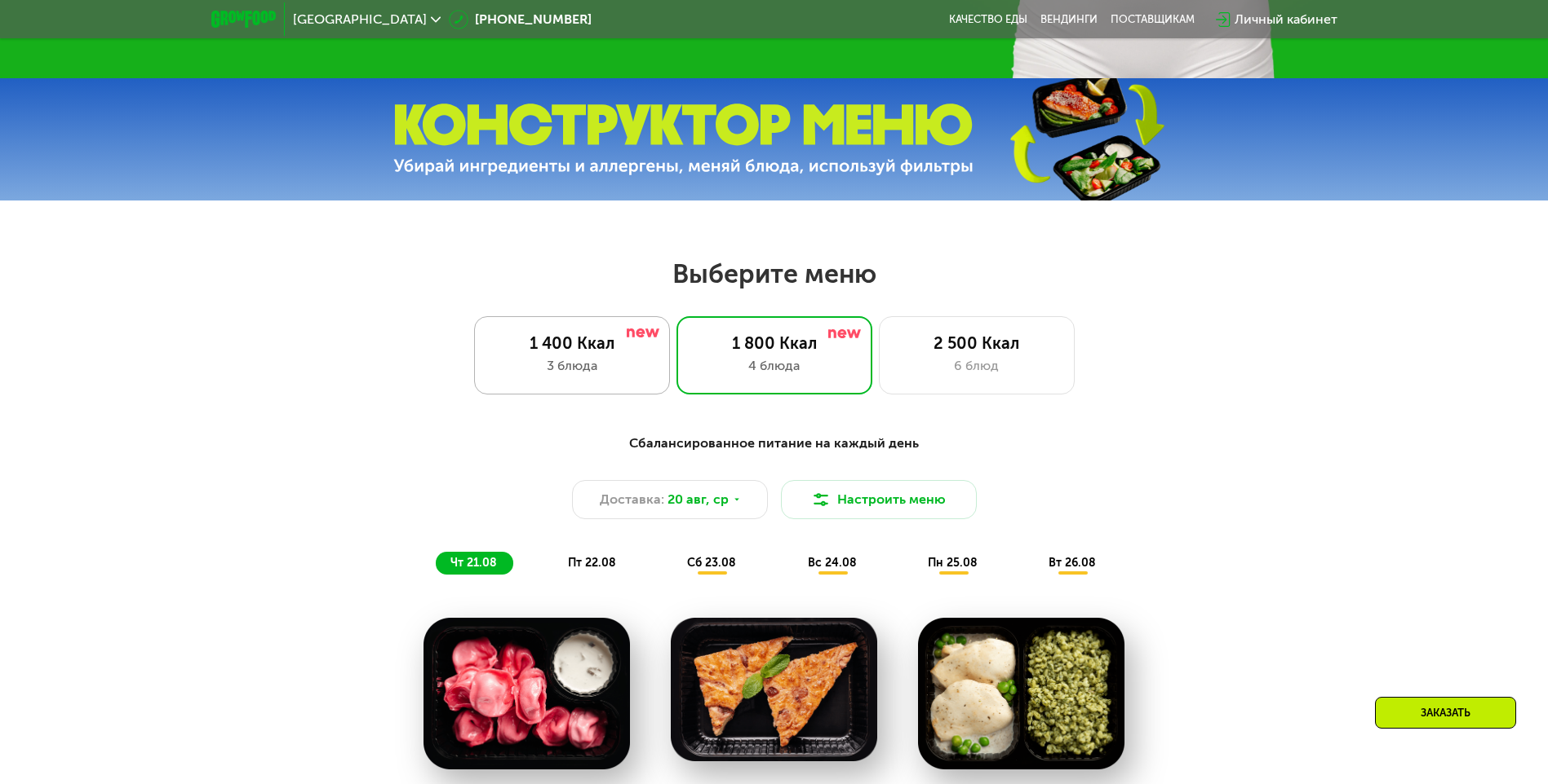
click at [559, 365] on div "3 блюда" at bounding box center [571, 365] width 162 height 20
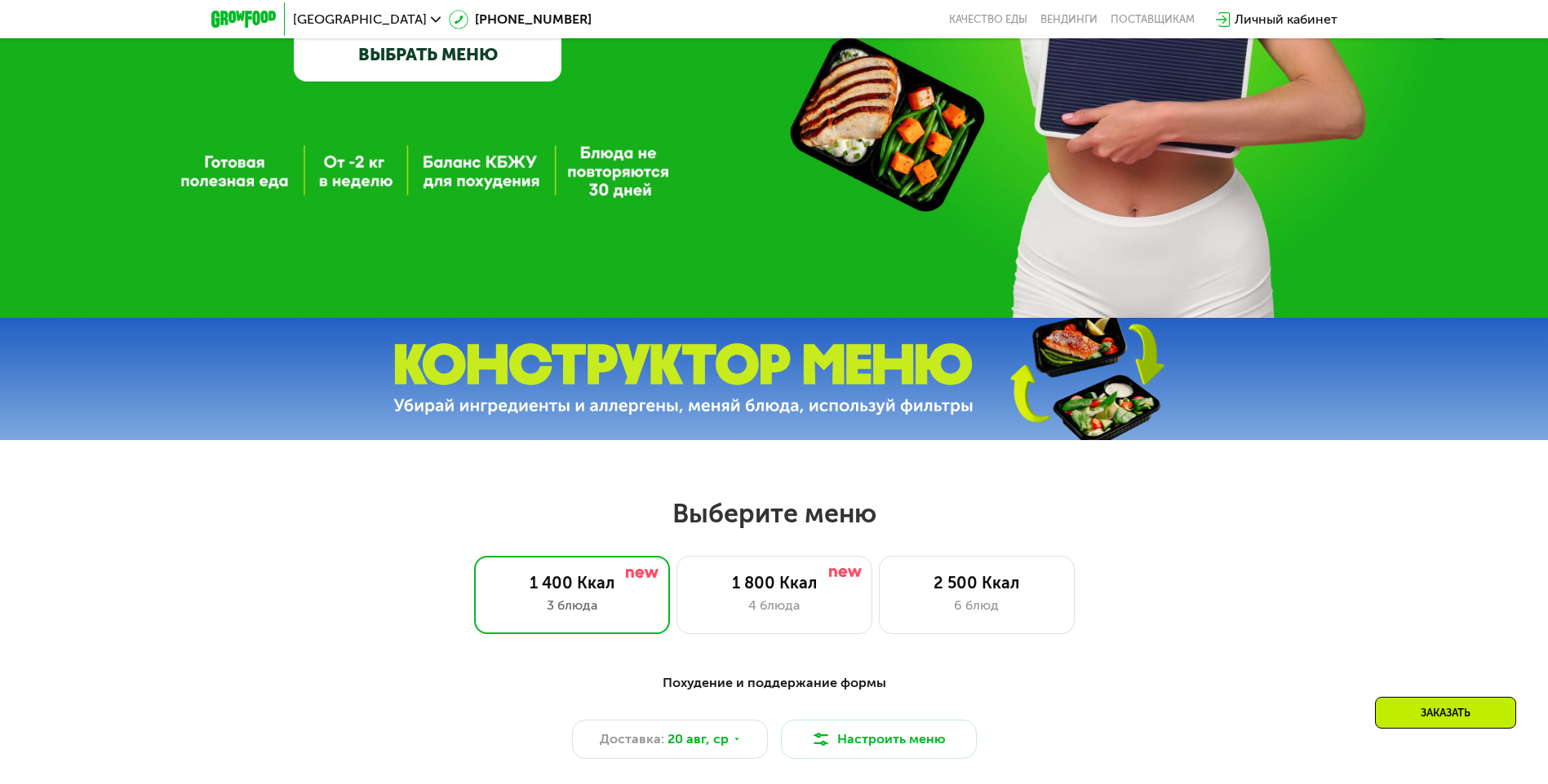
scroll to position [408, 0]
